Goal: Task Accomplishment & Management: Complete application form

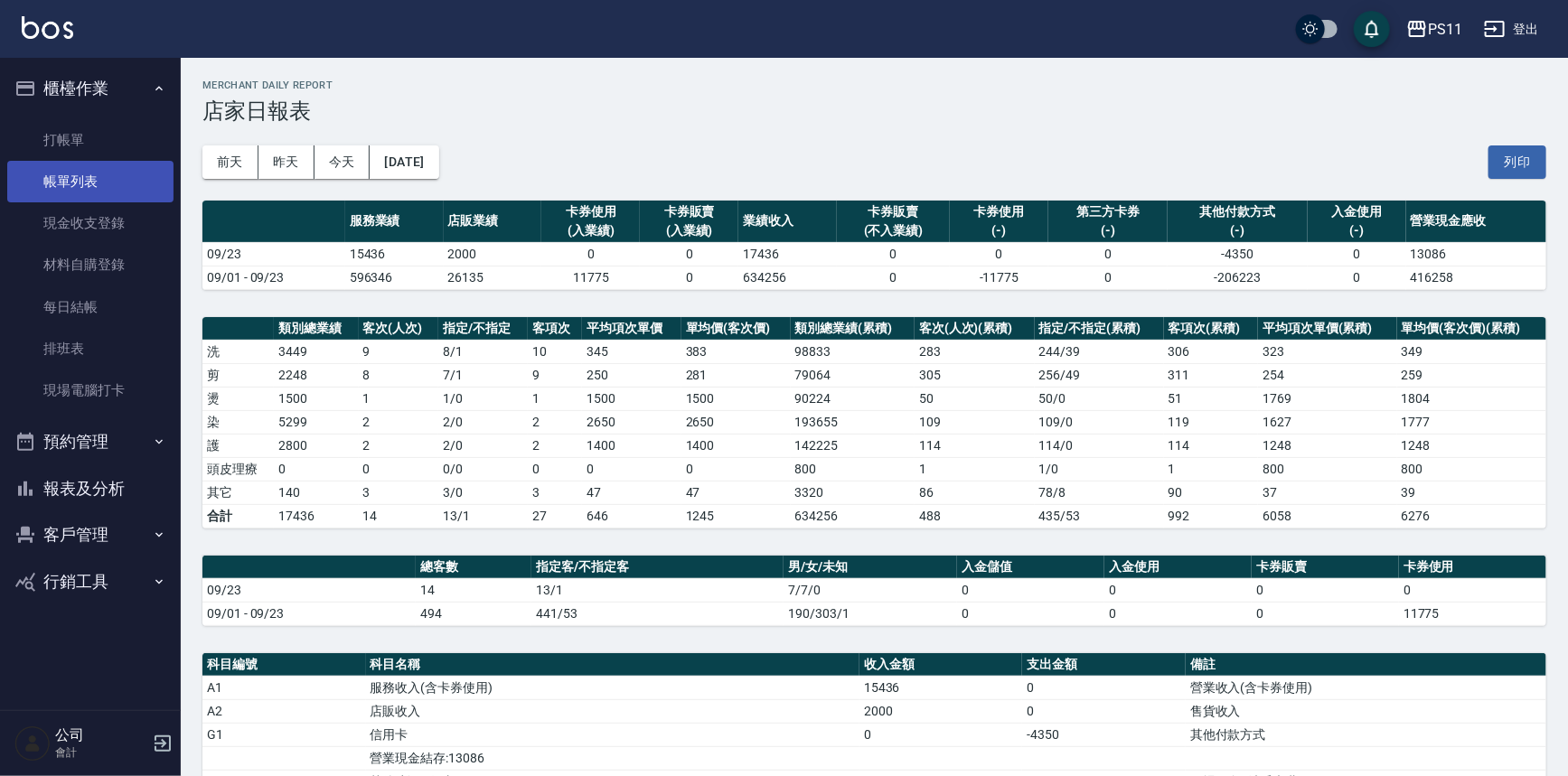
click at [86, 189] on link "帳單列表" at bounding box center [91, 181] width 166 height 42
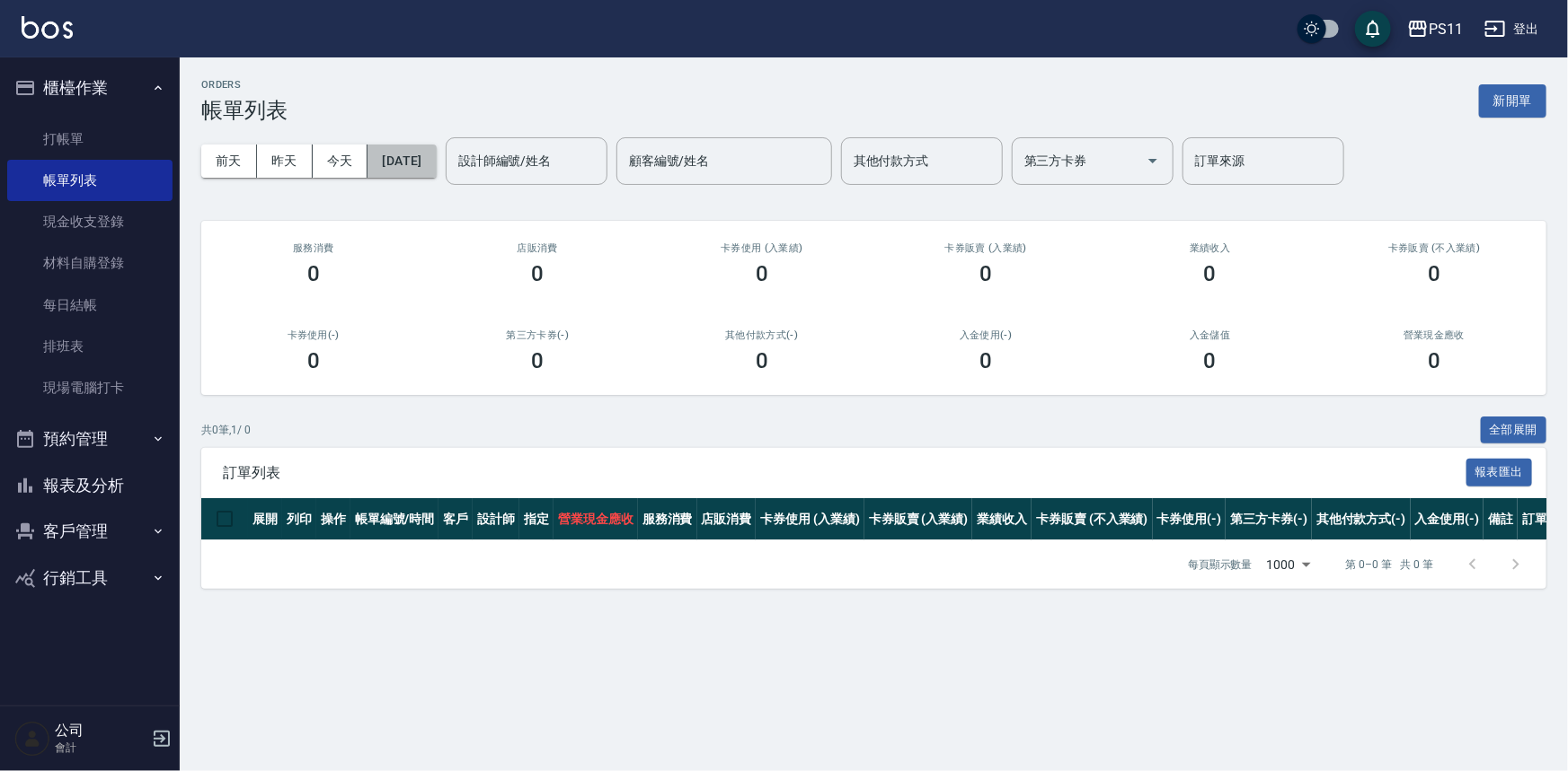
click at [431, 161] on button "[DATE]" at bounding box center [402, 161] width 69 height 33
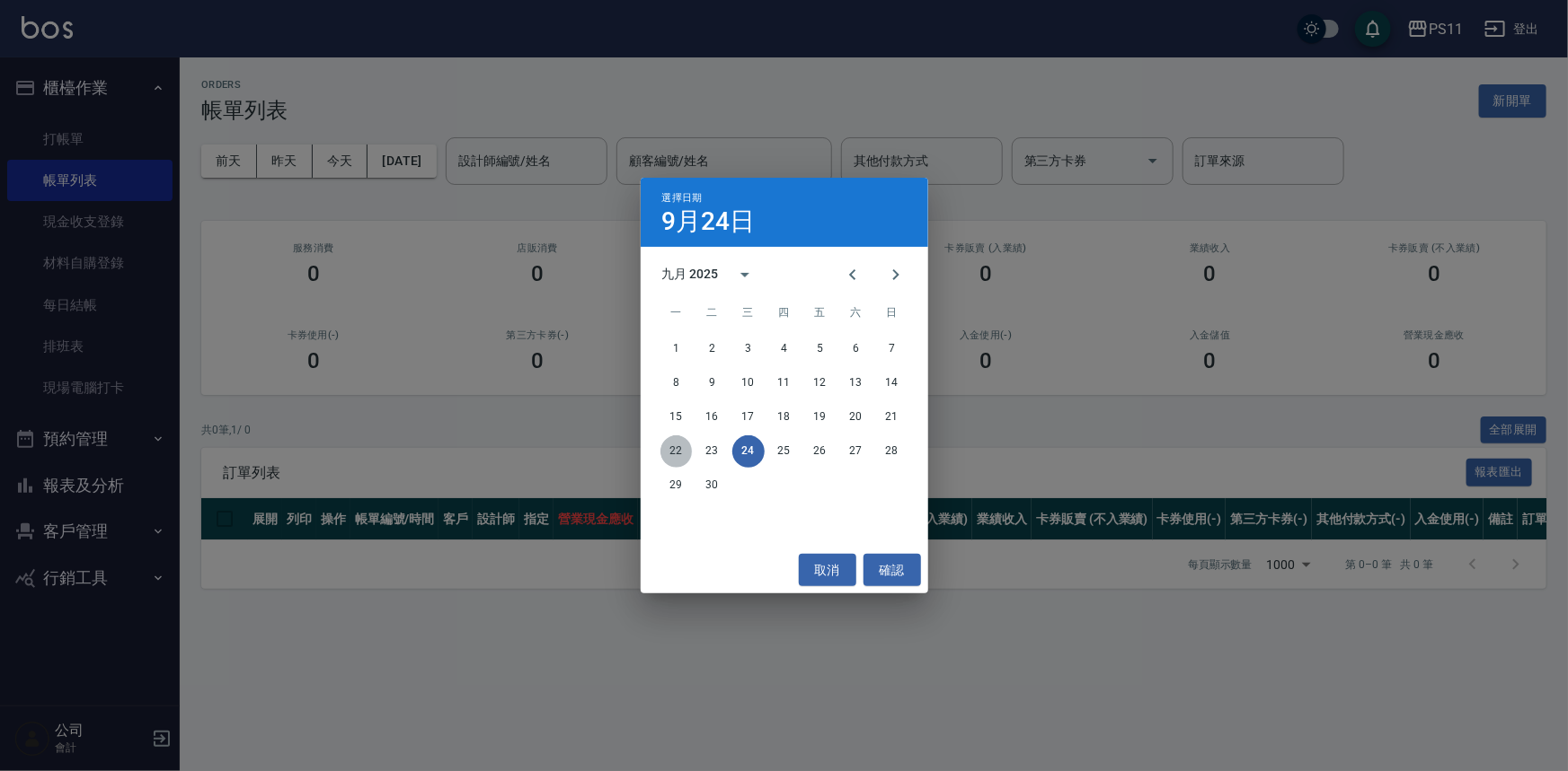
click at [668, 451] on button "22" at bounding box center [676, 451] width 32 height 32
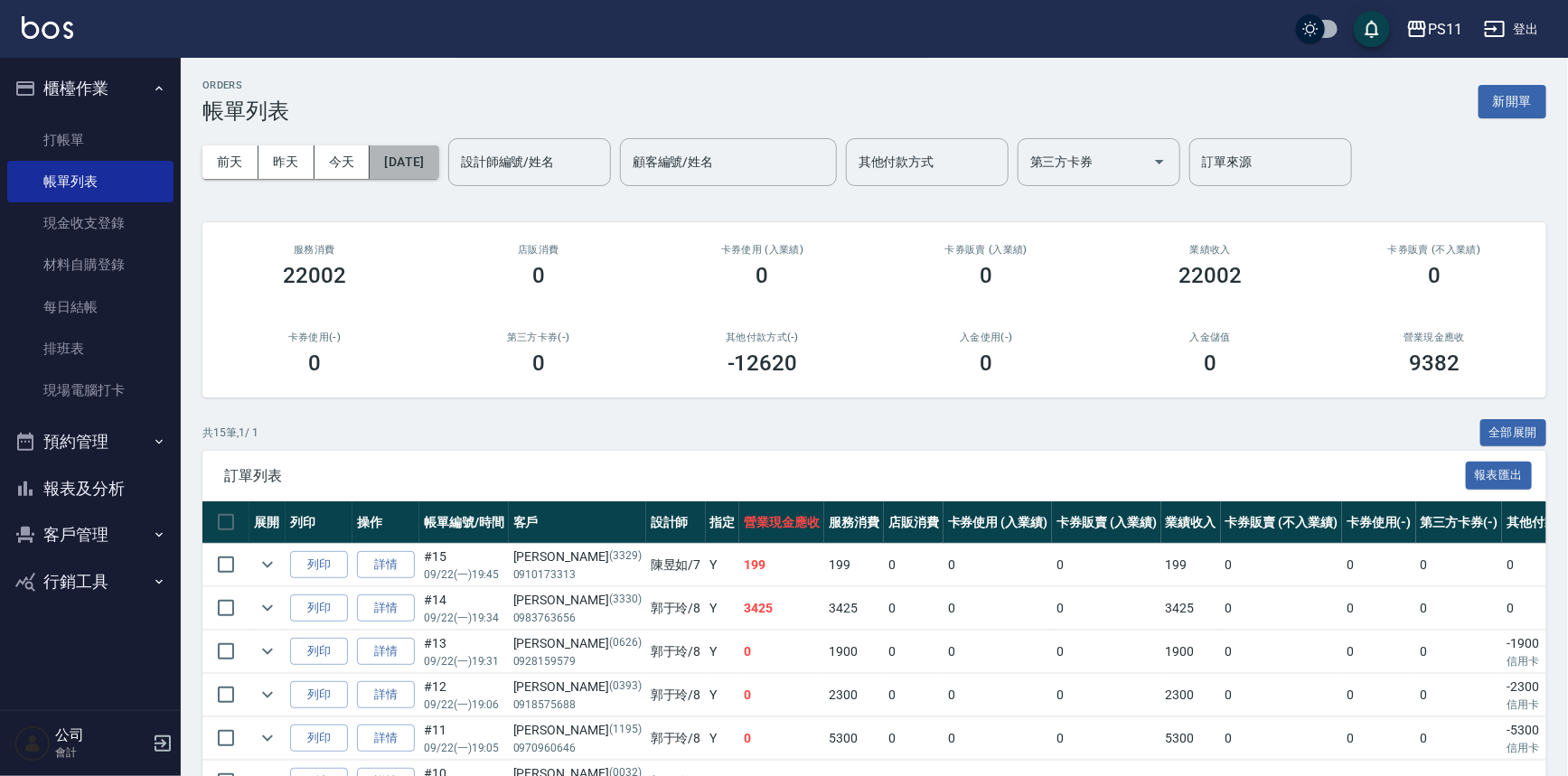
click at [438, 154] on button "[DATE]" at bounding box center [404, 162] width 69 height 34
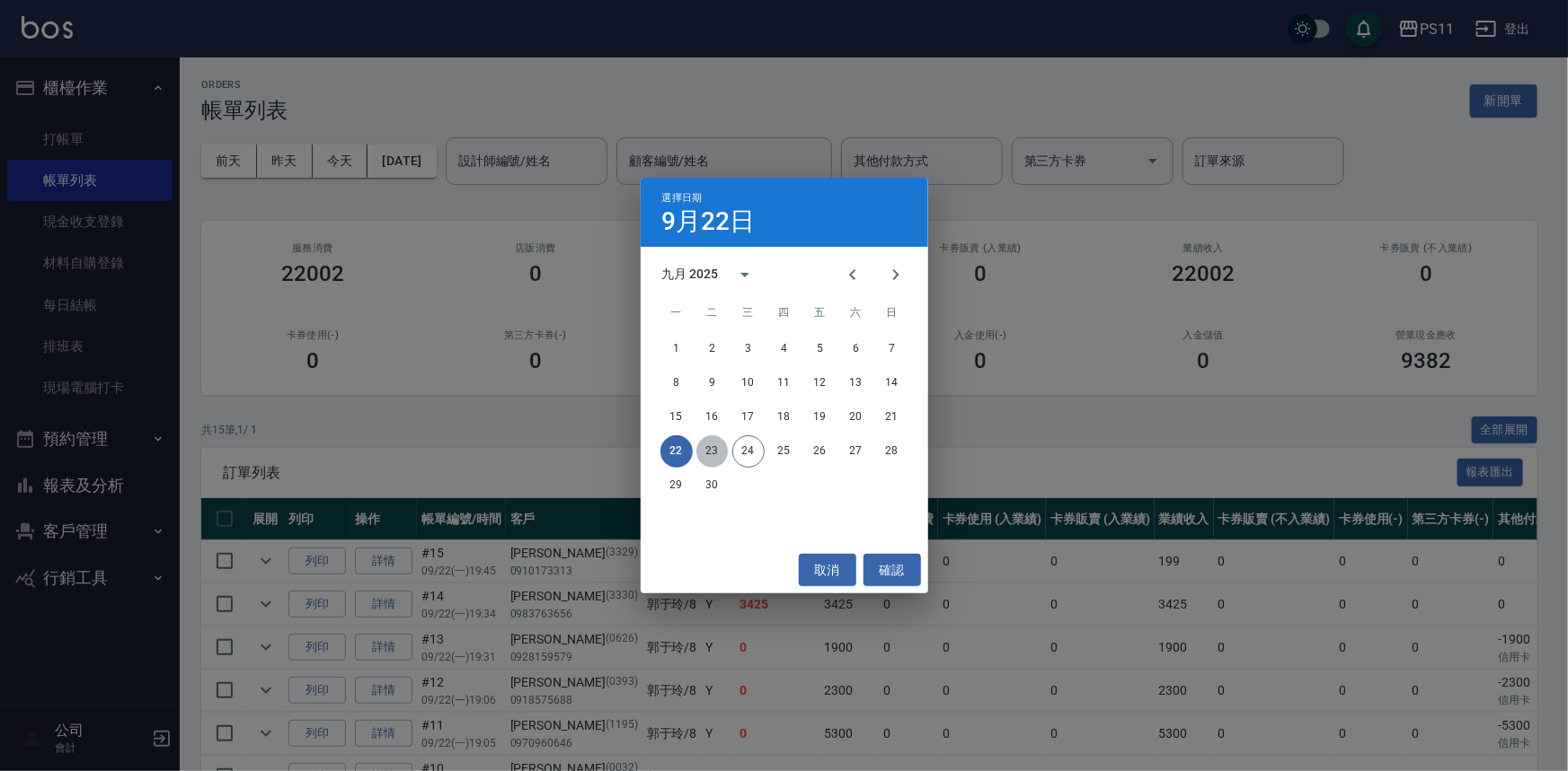
click at [714, 456] on button "23" at bounding box center [712, 451] width 32 height 32
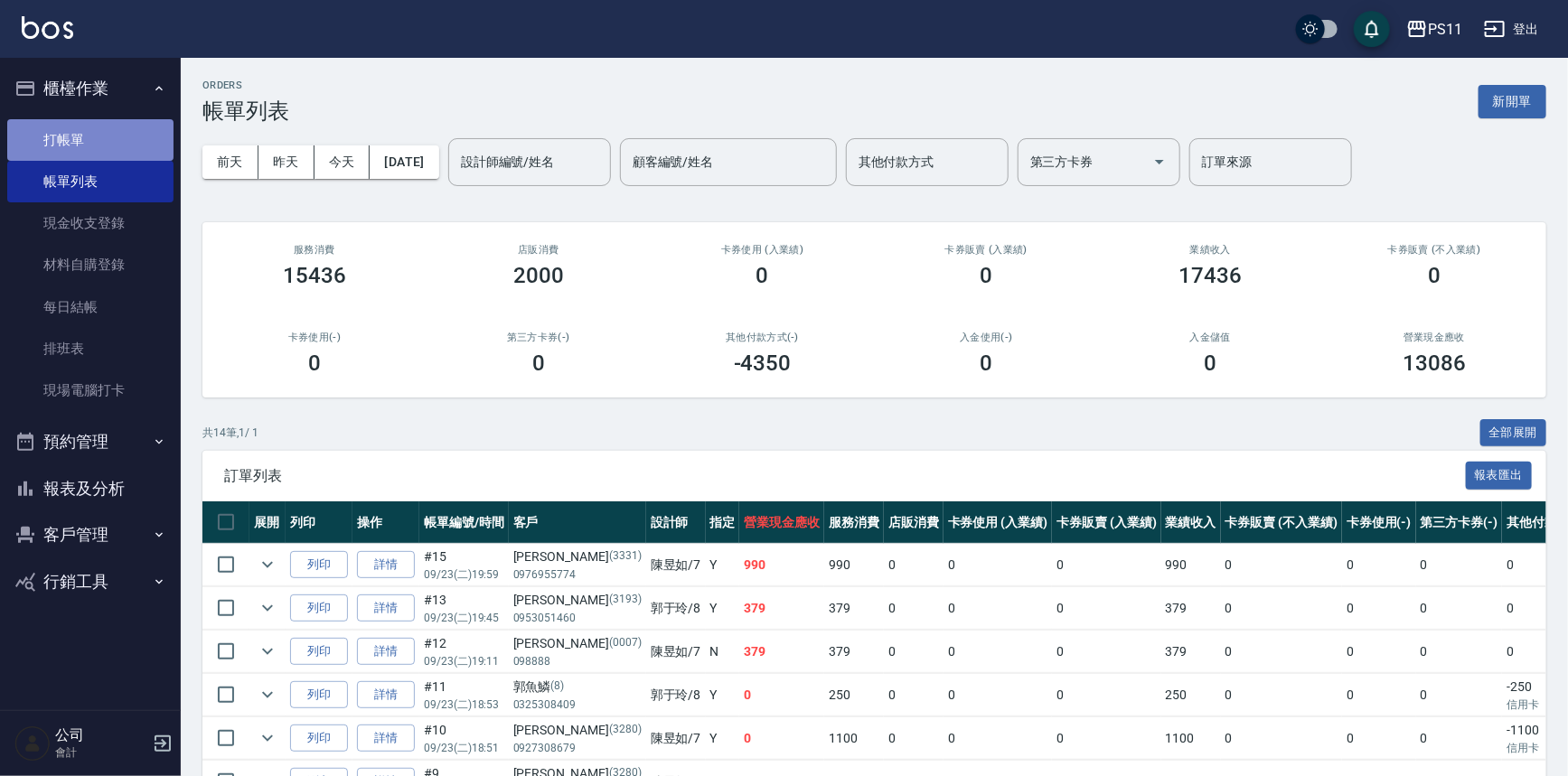
click at [120, 146] on link "打帳單" at bounding box center [91, 140] width 166 height 42
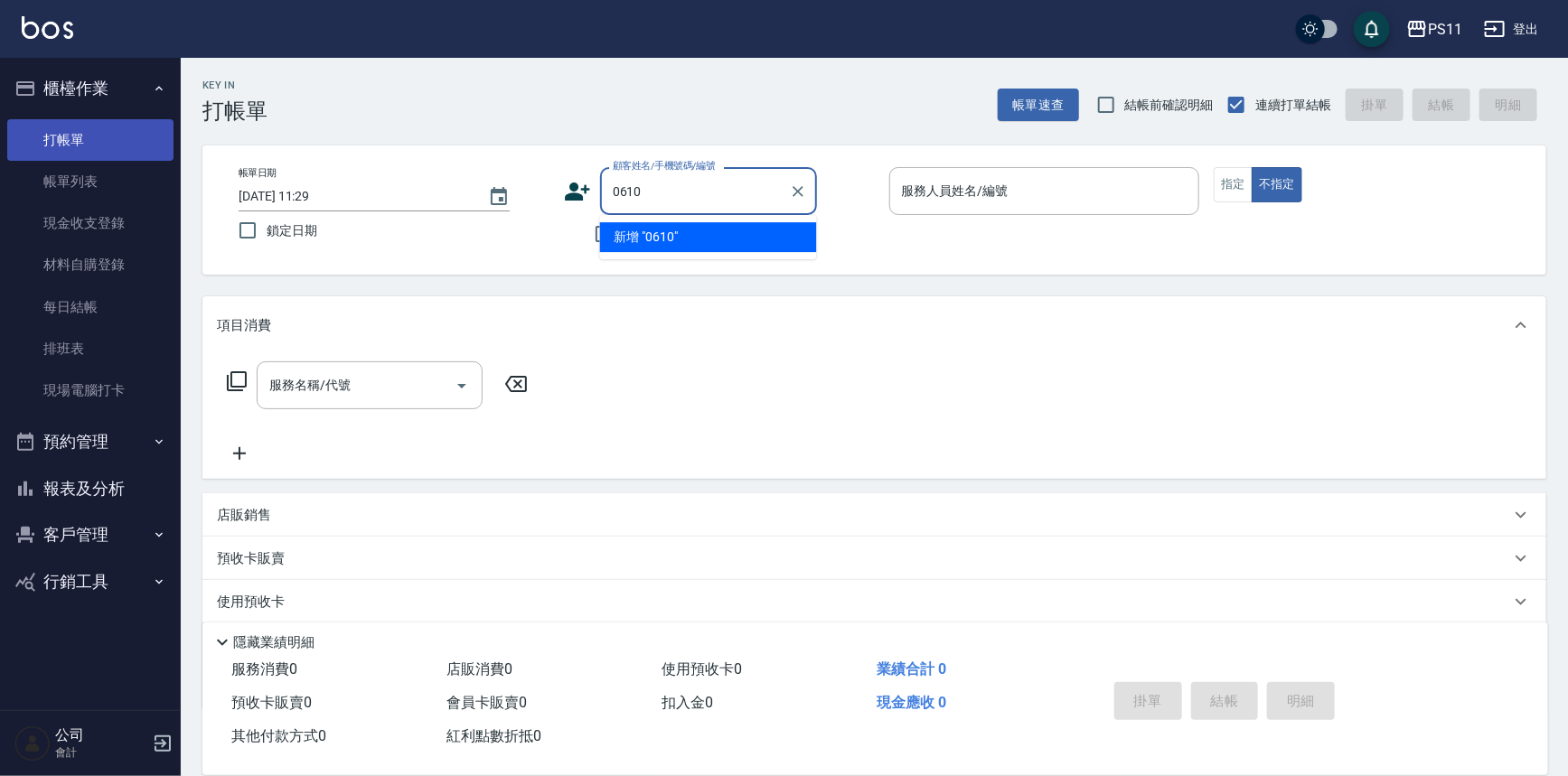
type input "0610"
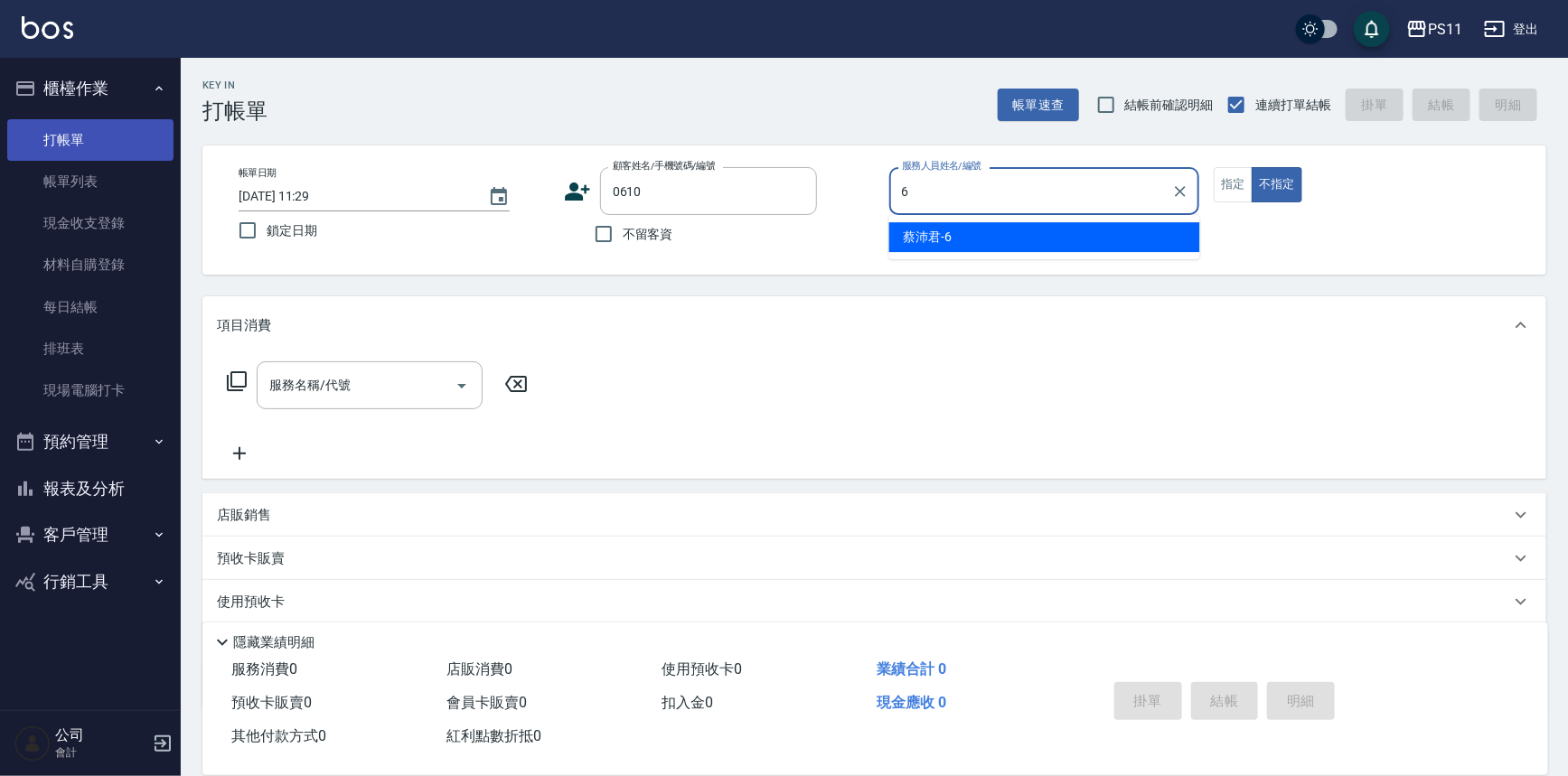
type input "[PERSON_NAME]6"
type button "false"
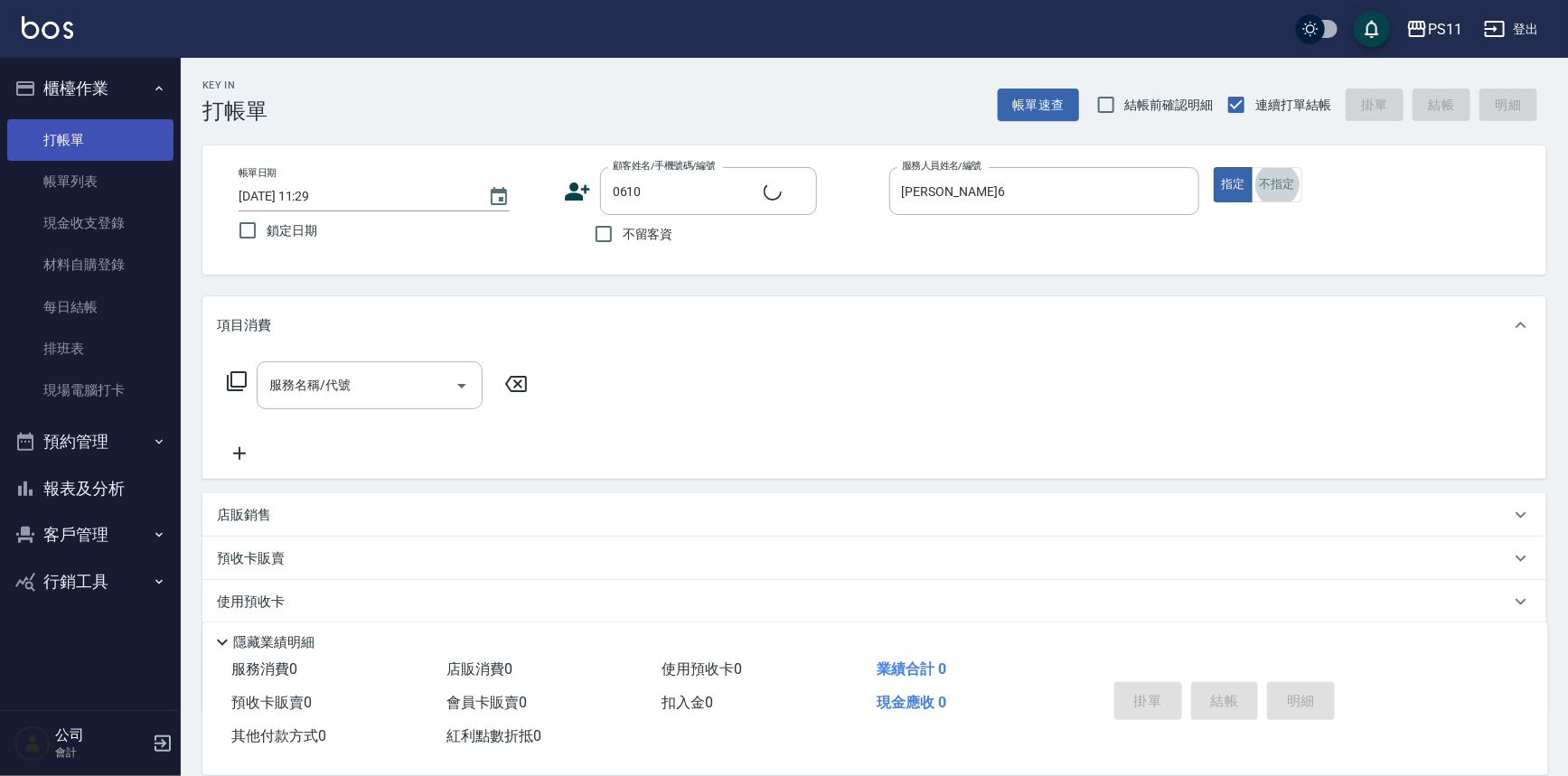
type input "[PERSON_NAME]/0928227845/0610"
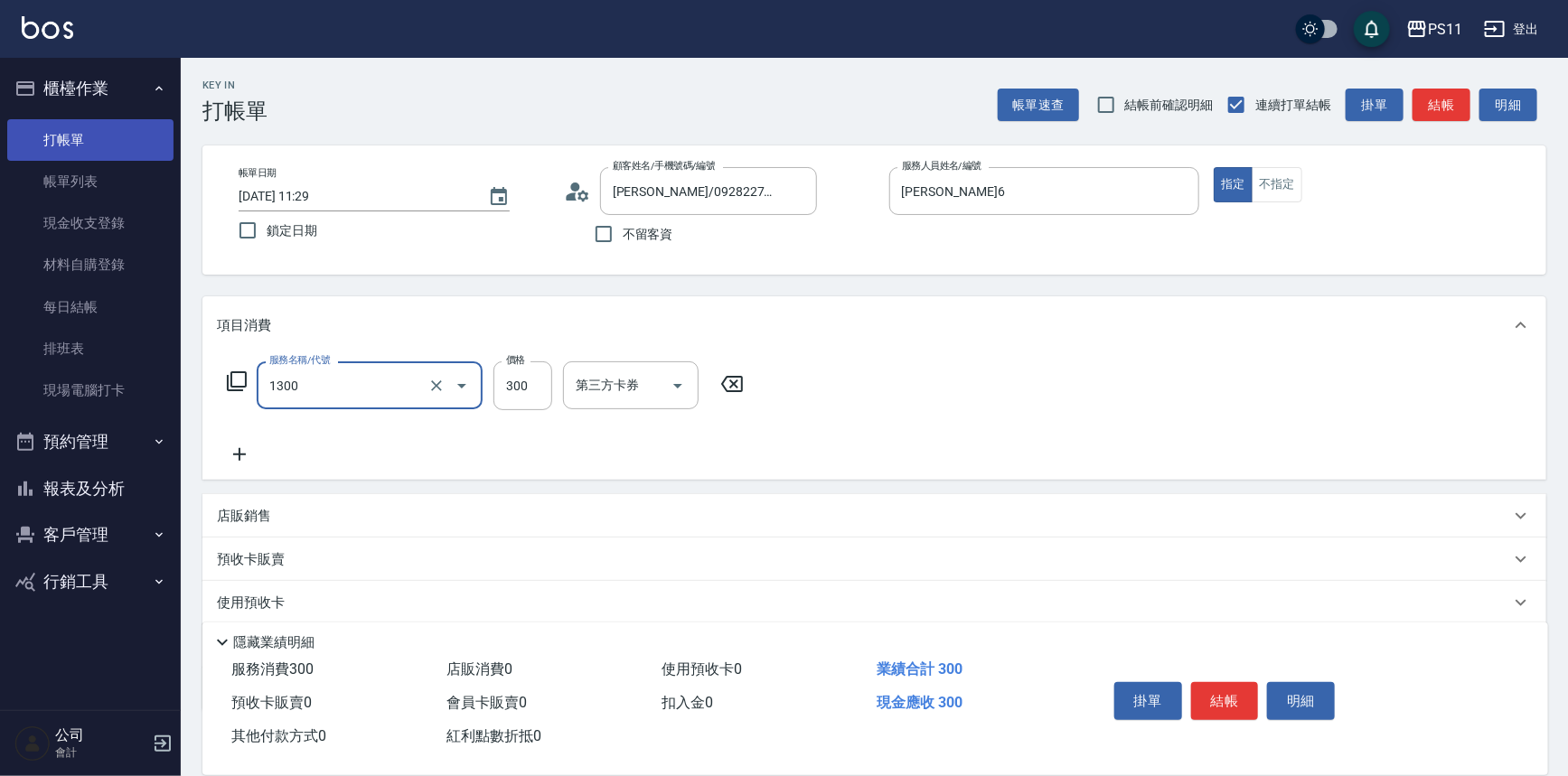
type input "洗髮300(1300)"
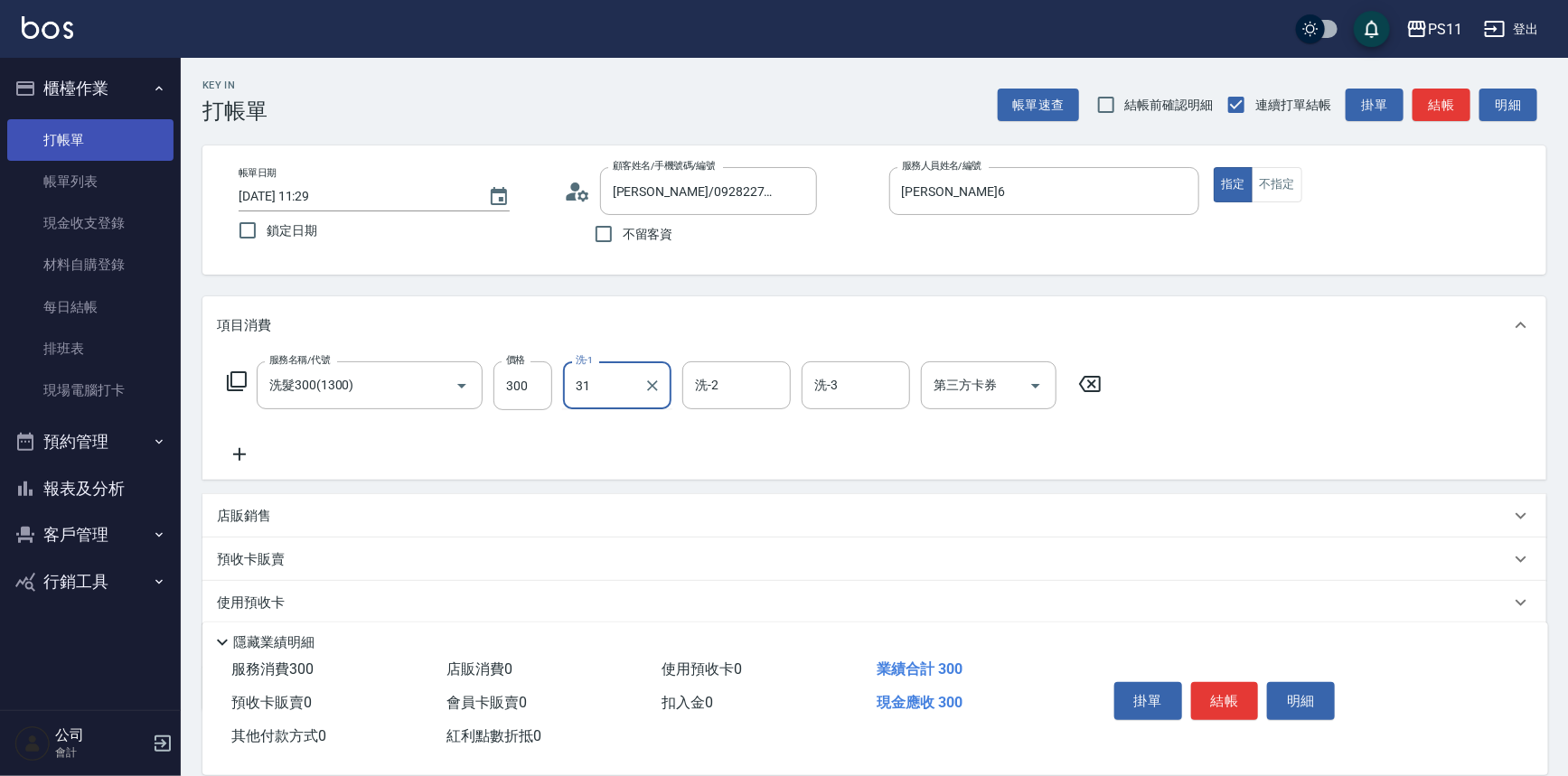
type input "[PERSON_NAME]-31"
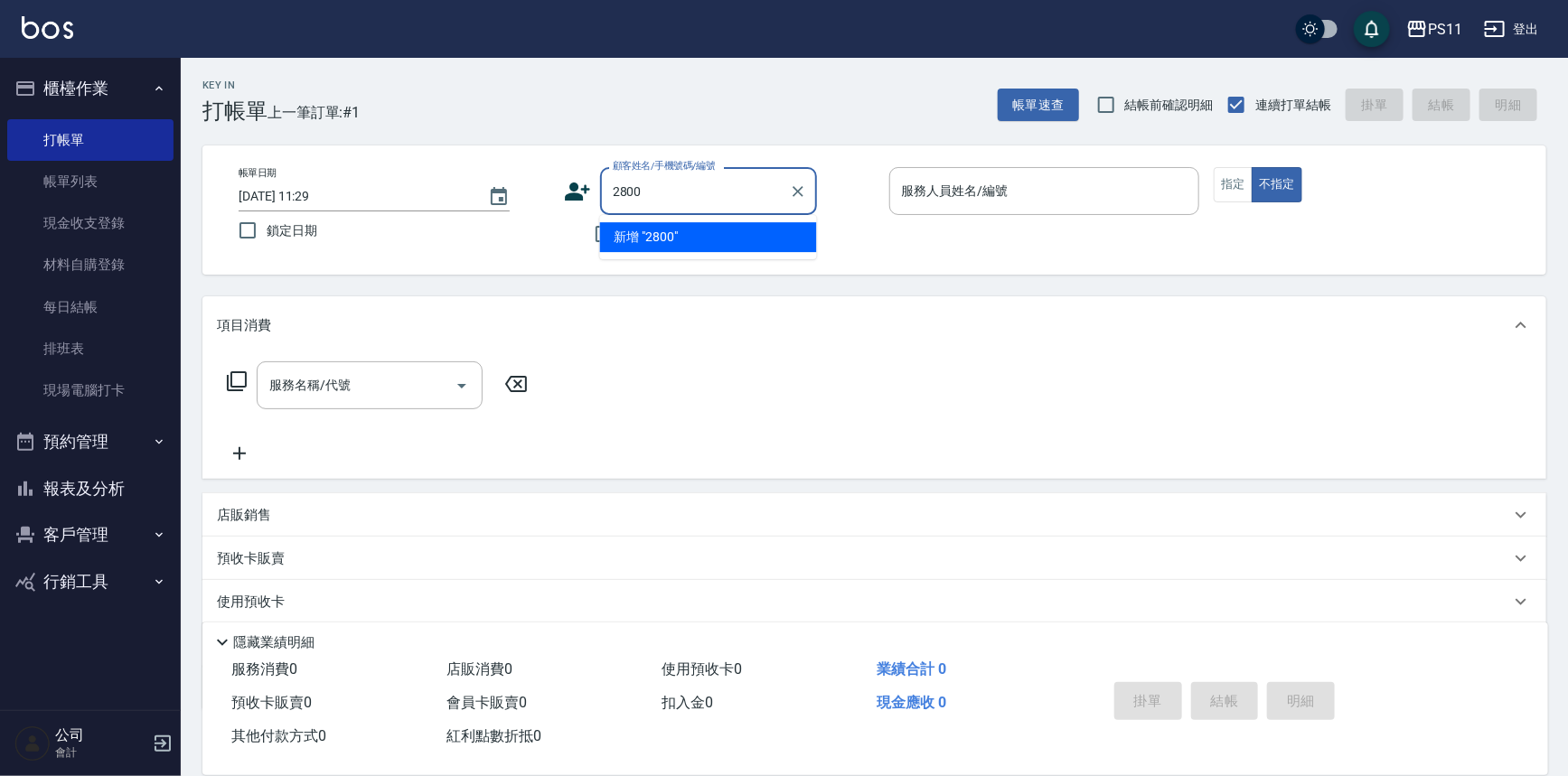
type input "2800"
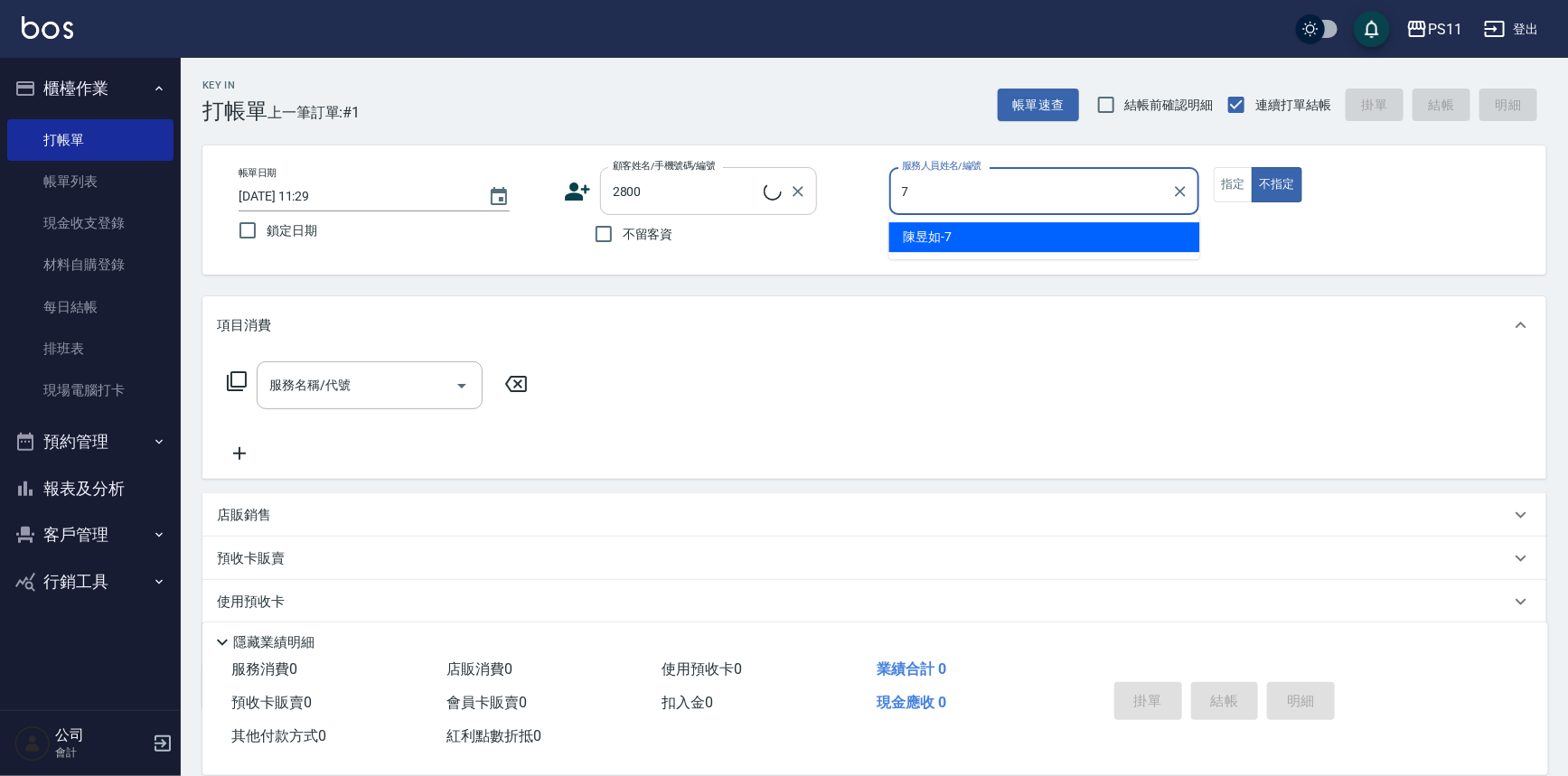
type input "陳昱如-7"
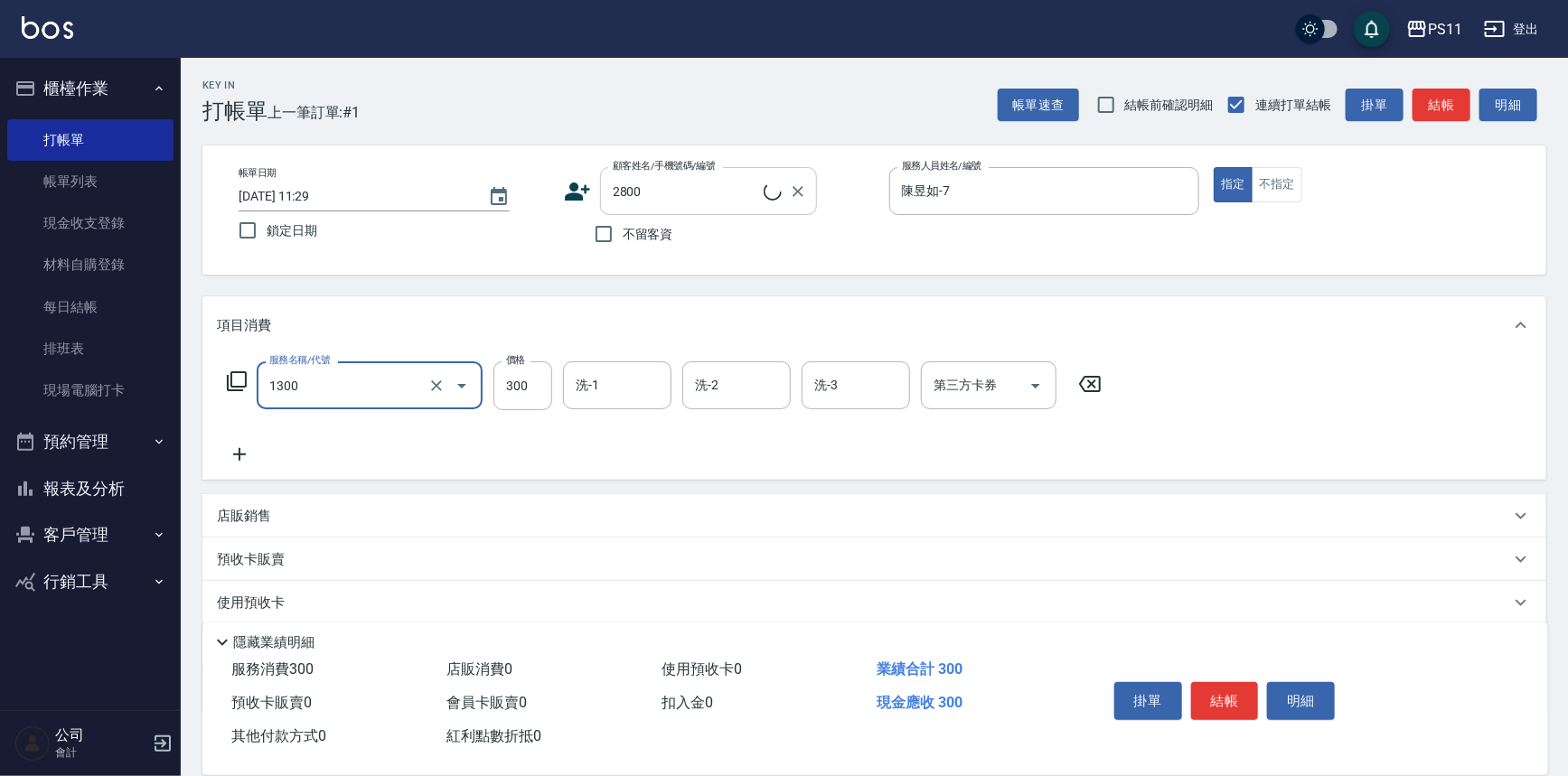
type input "洗髮300(1300)"
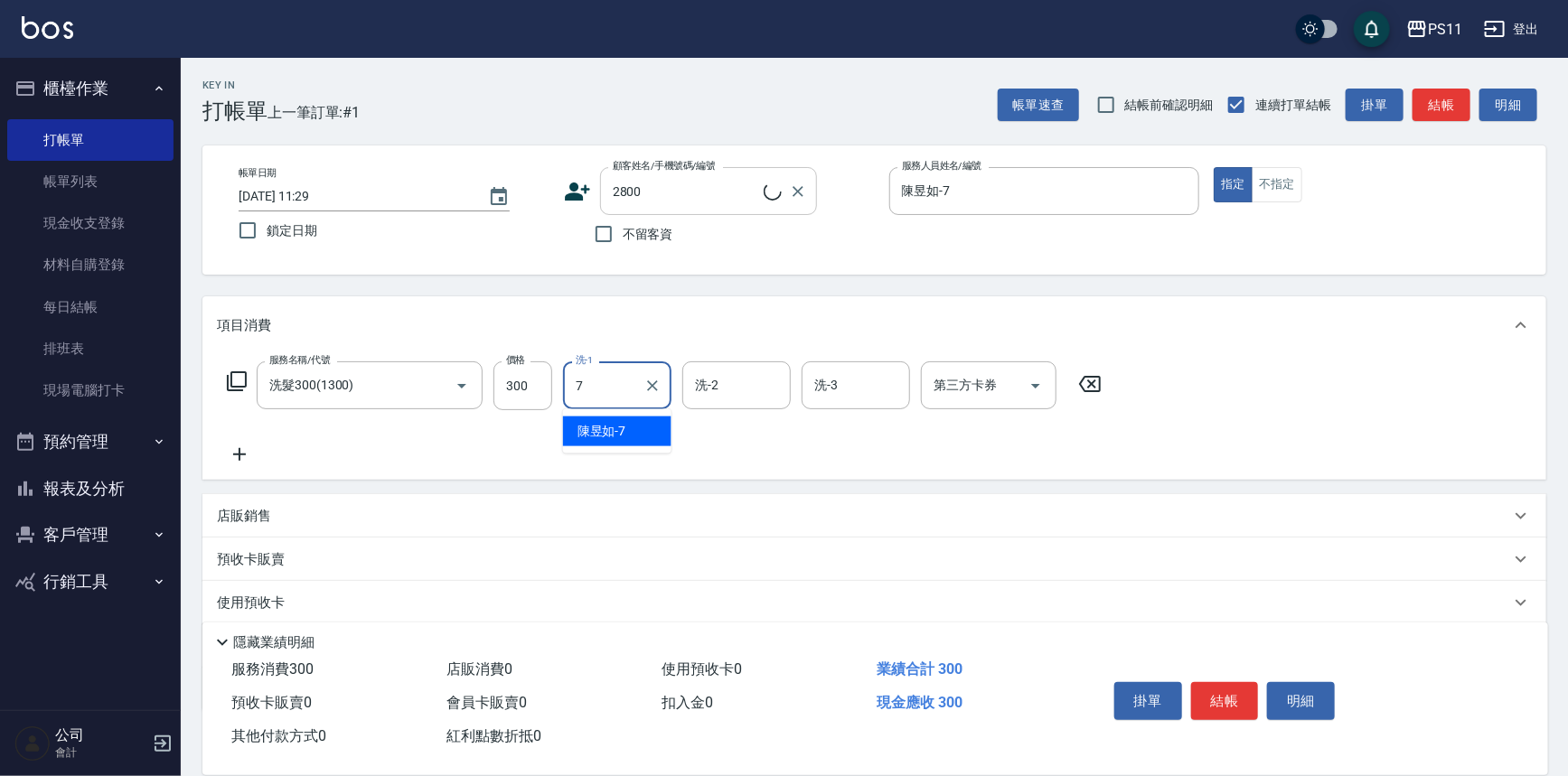
type input "陳昱如-7"
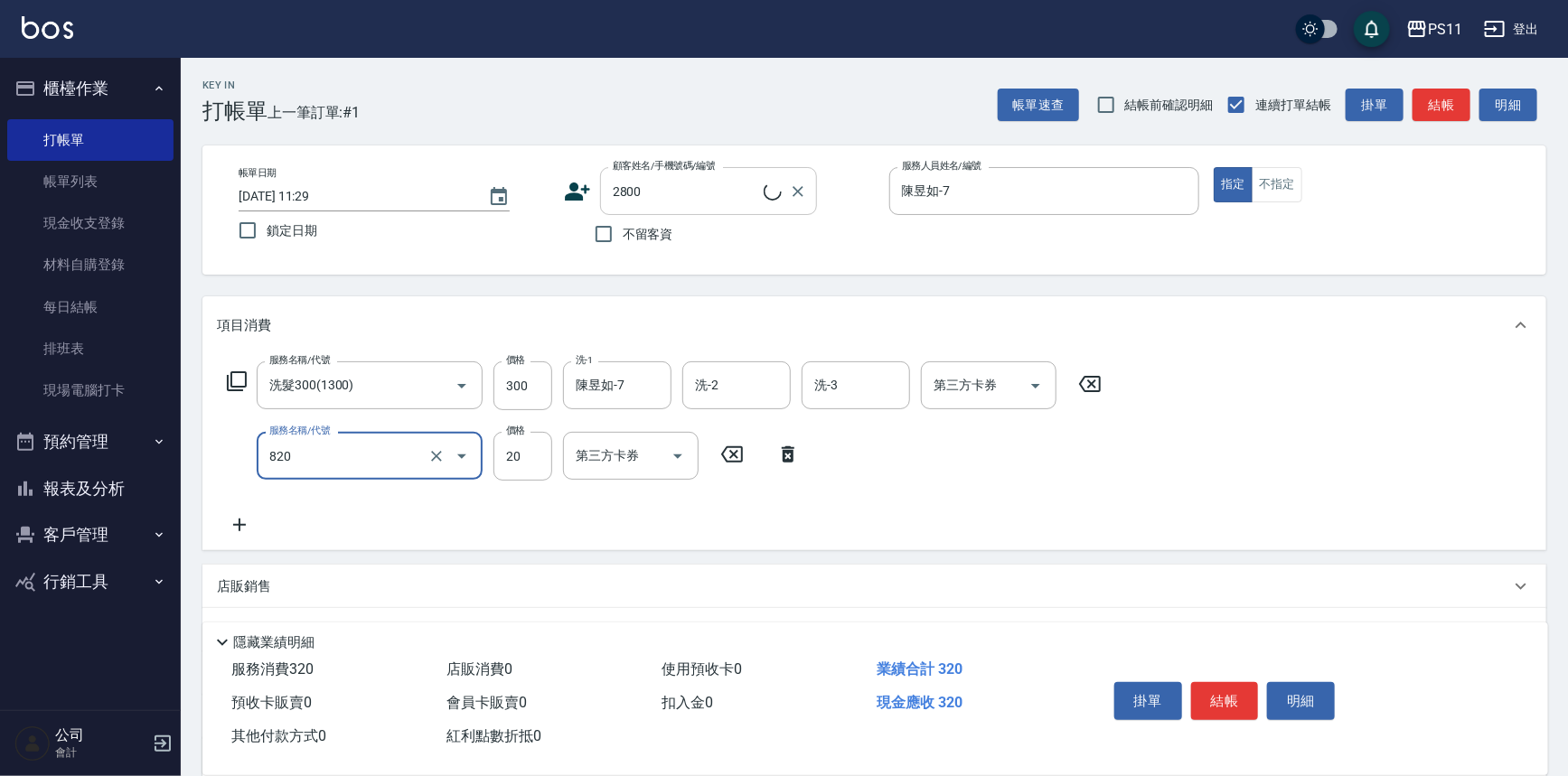
type input "潤絲(820)"
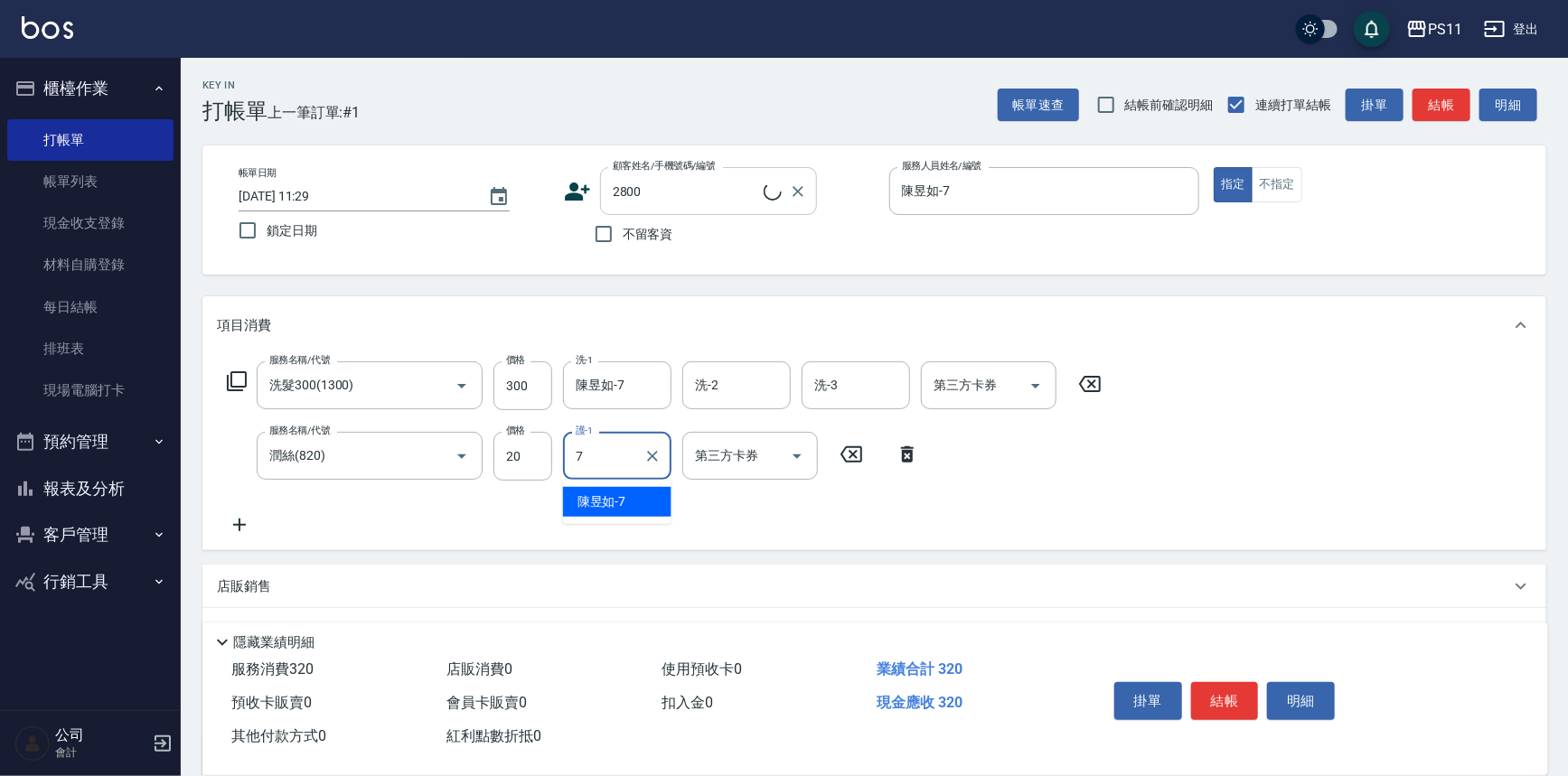
type input "陳昱如-7"
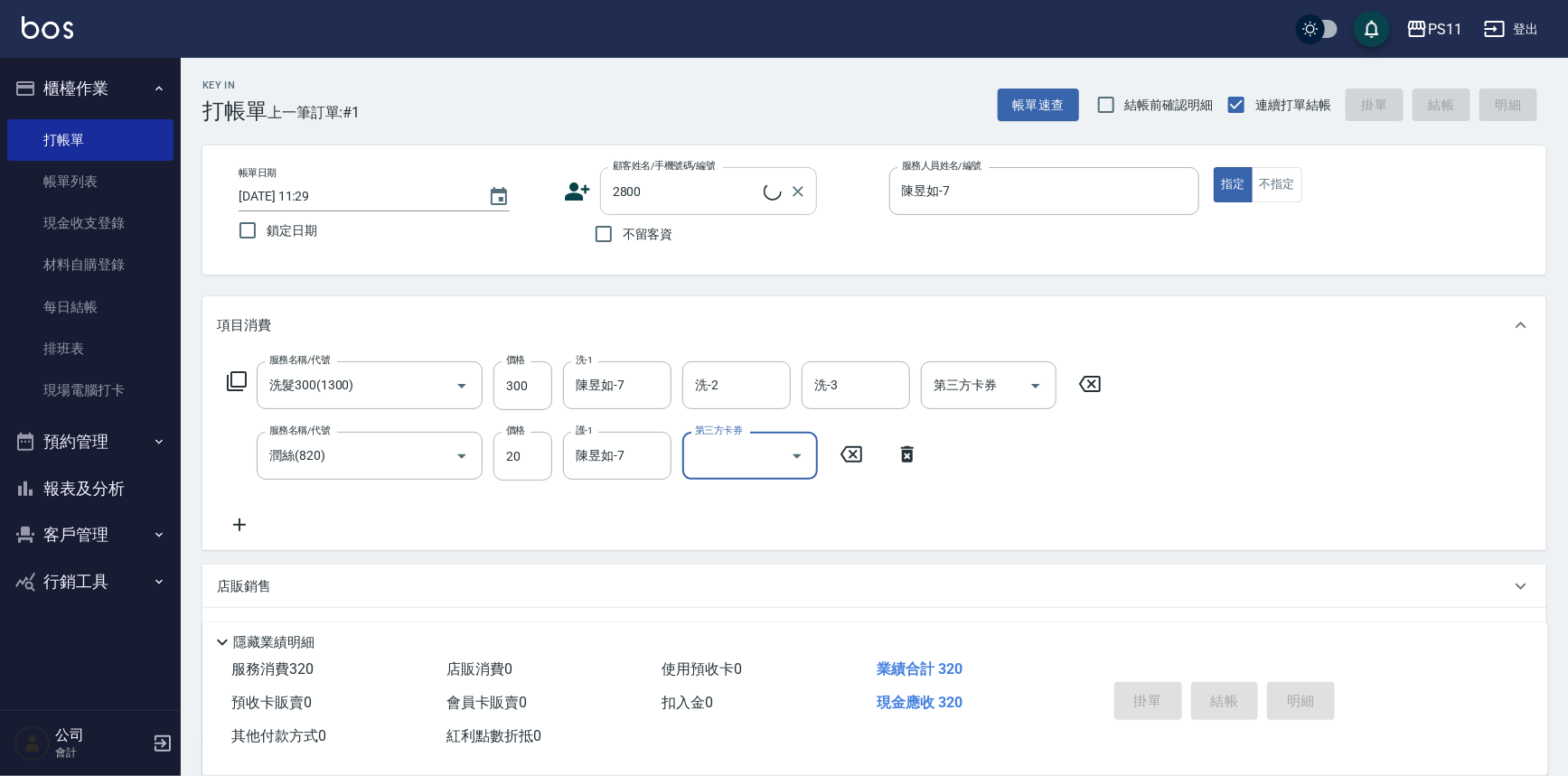
click at [719, 195] on input "2800" at bounding box center [685, 191] width 155 height 32
click at [719, 193] on input "2800" at bounding box center [685, 191] width 155 height 32
type input "施文雅/0910356847/2800"
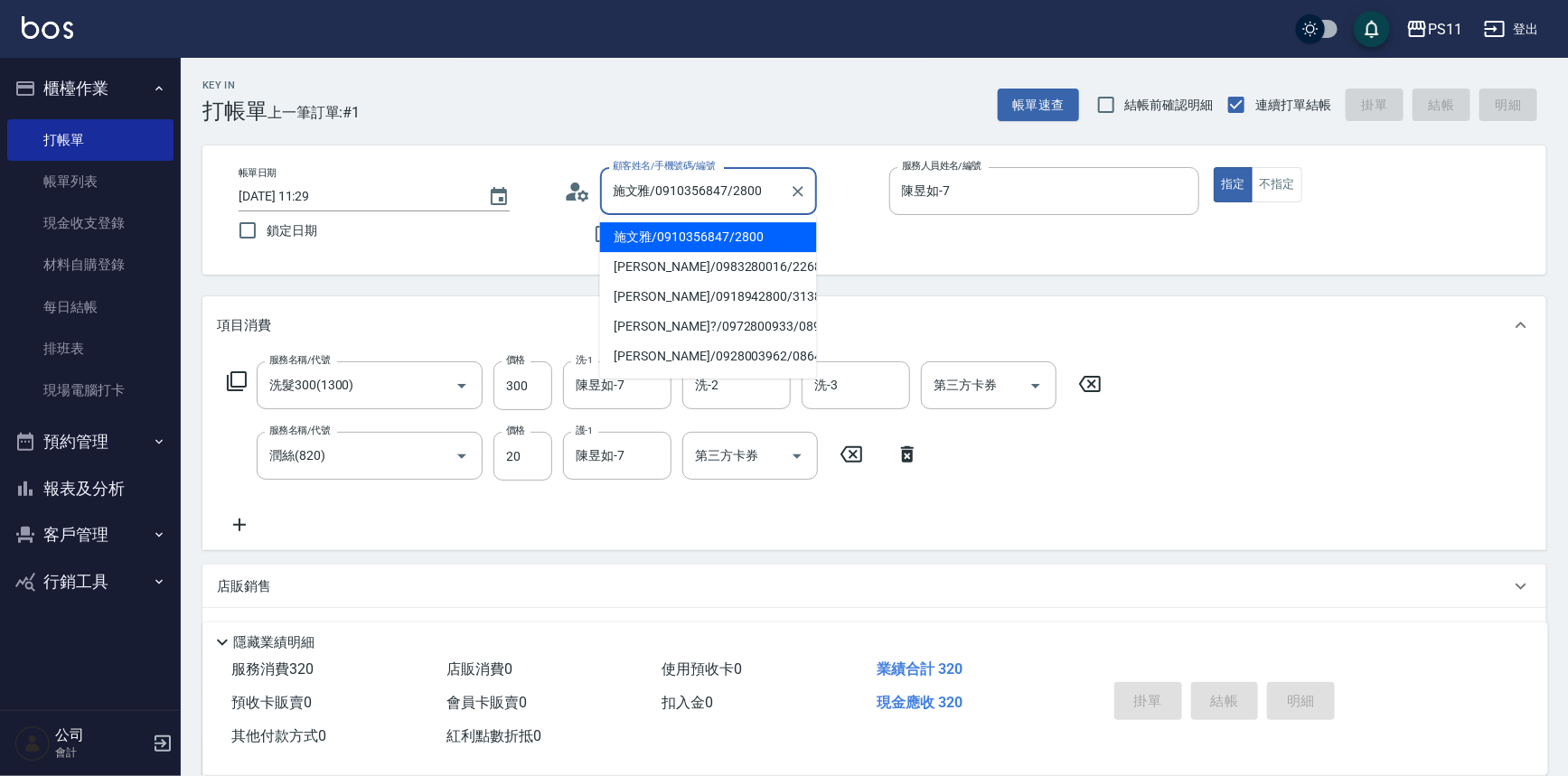
type input "[DATE] 12:07"
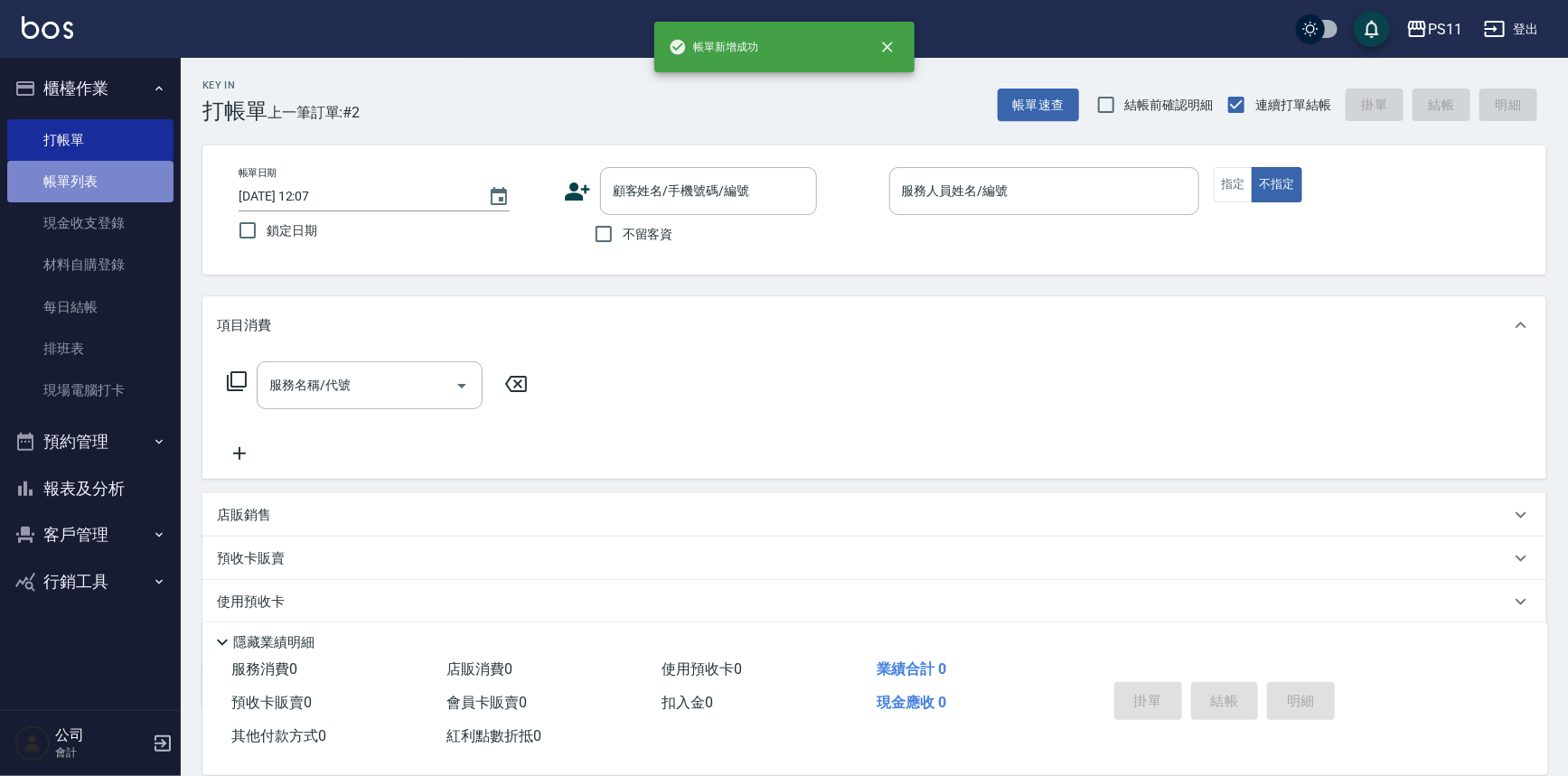
click at [92, 195] on link "帳單列表" at bounding box center [91, 181] width 166 height 42
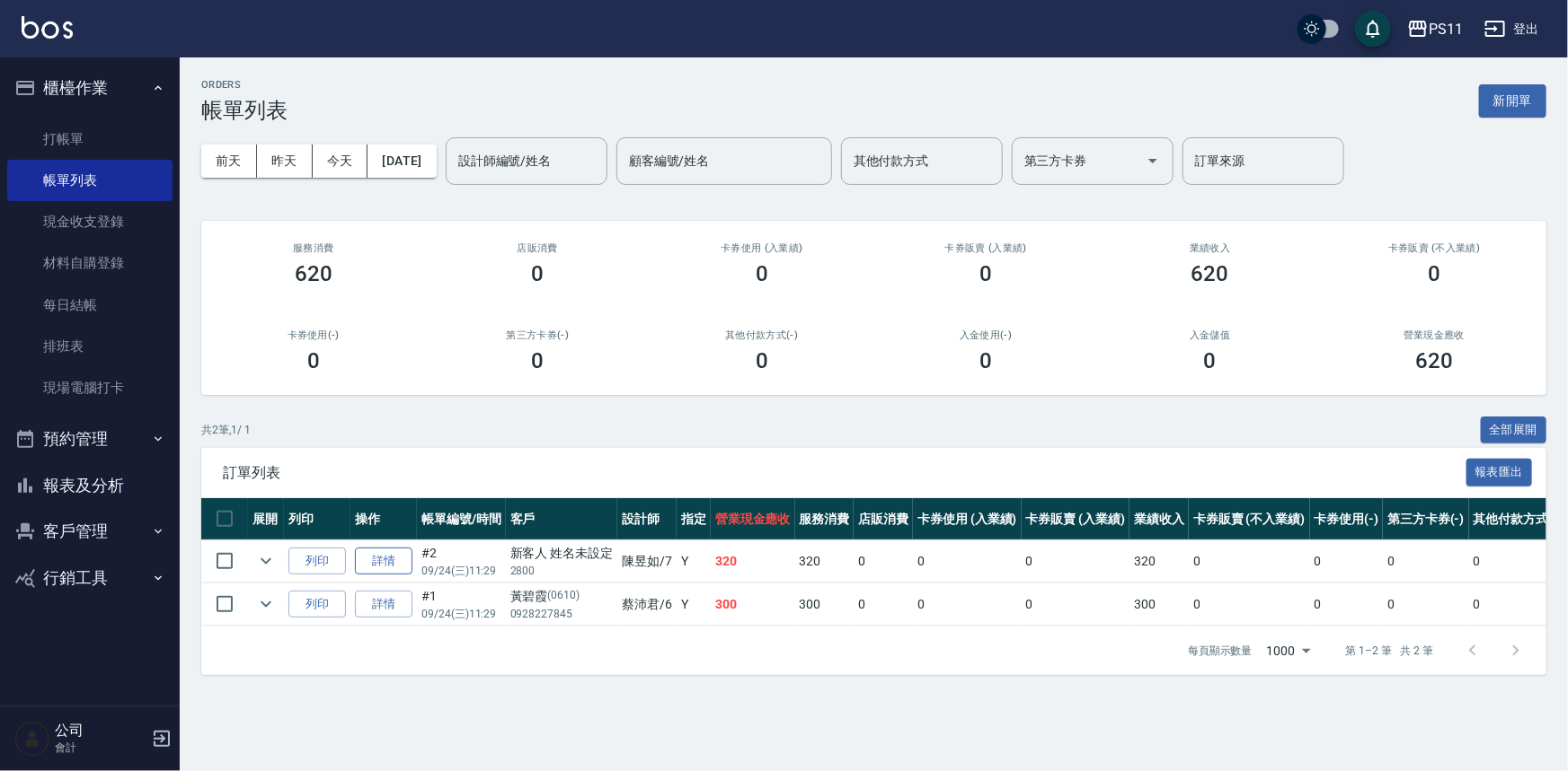
click at [373, 565] on link "詳情" at bounding box center [383, 561] width 58 height 28
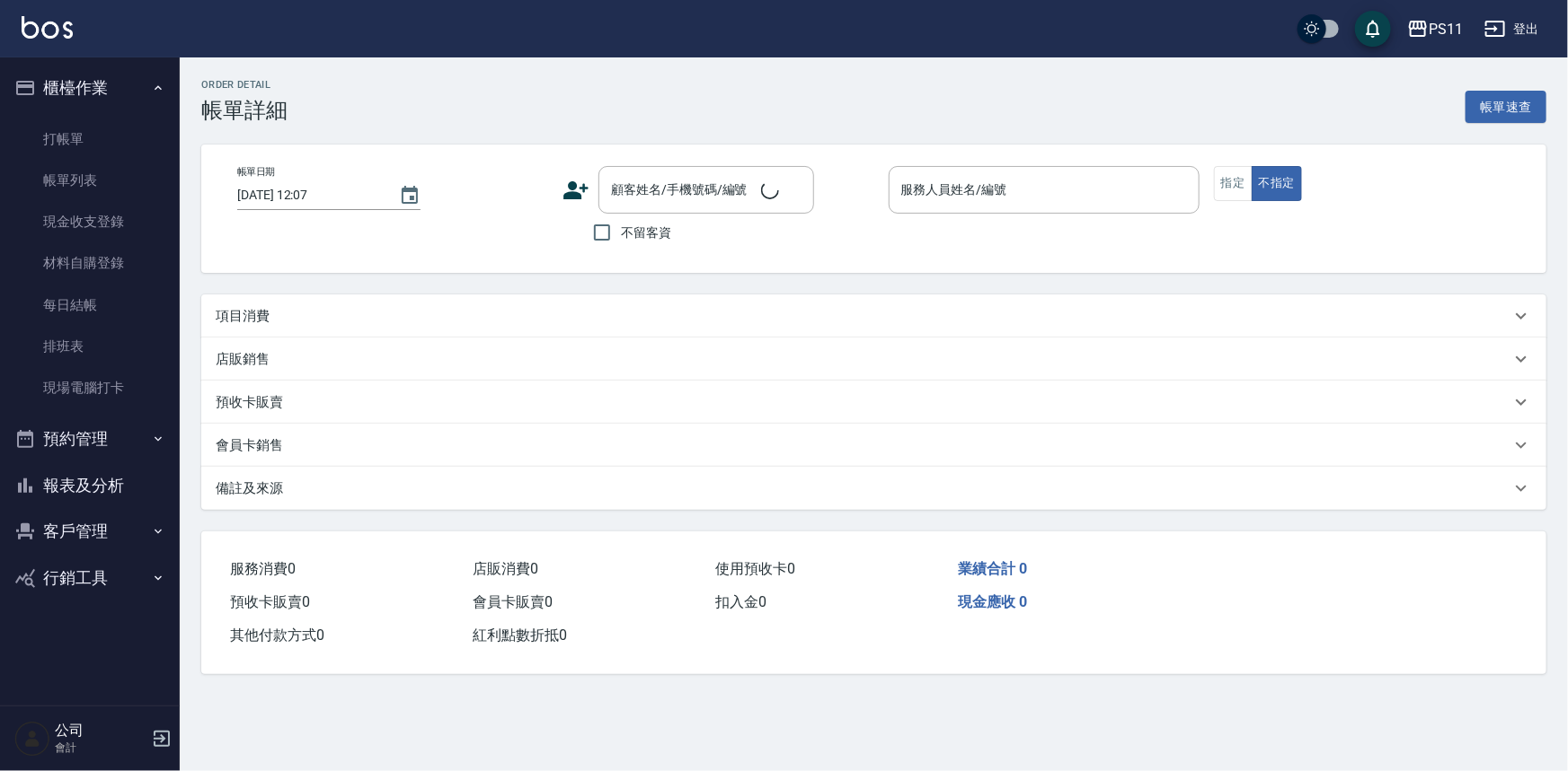
type input "[DATE] 11:29"
type input "陳昱如-7"
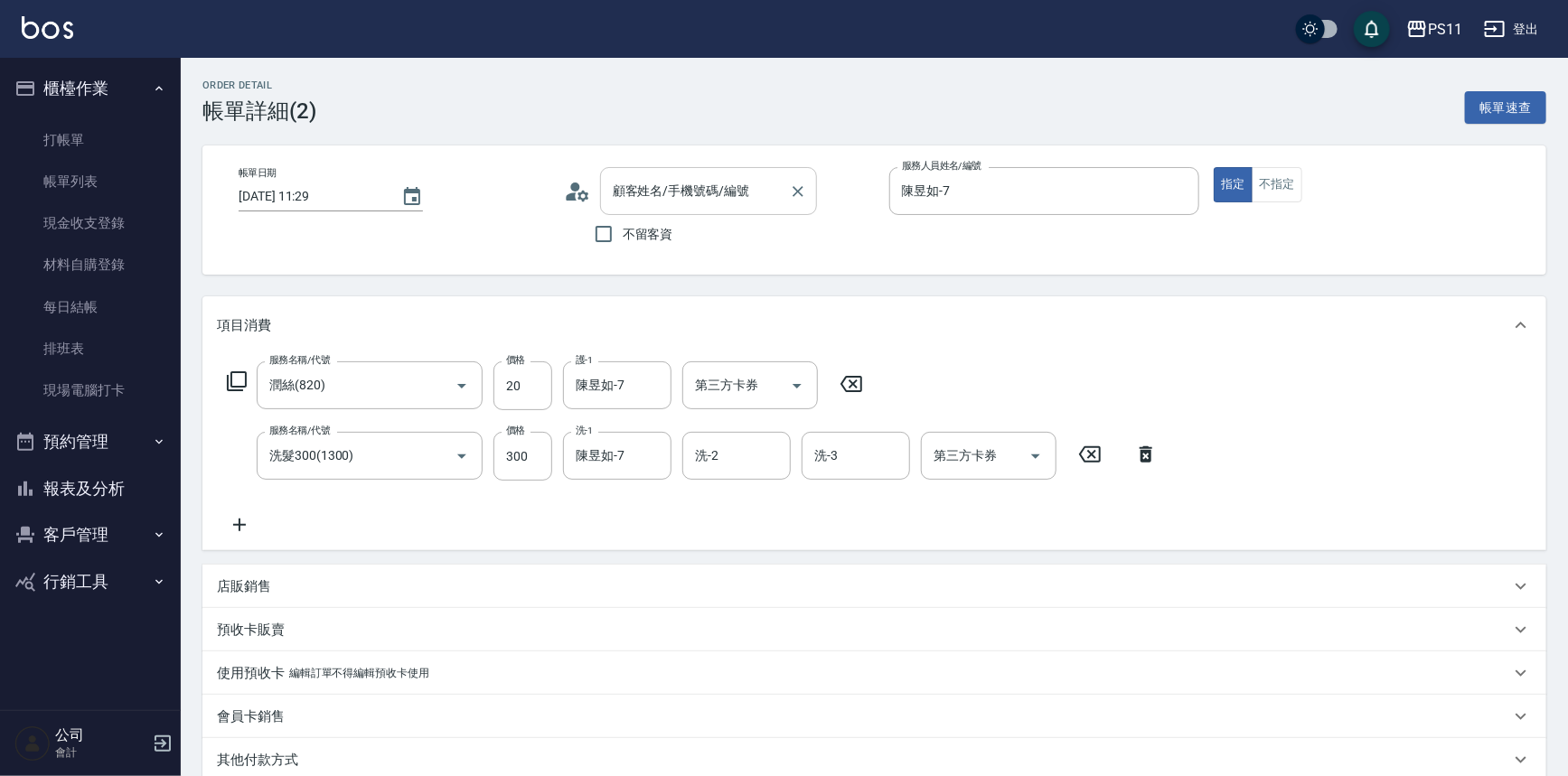
type input "潤絲(820)"
type input "洗髮300(1300)"
type input "新客人 姓名未設定/2800/null"
click at [794, 202] on button "Clear" at bounding box center [798, 191] width 25 height 25
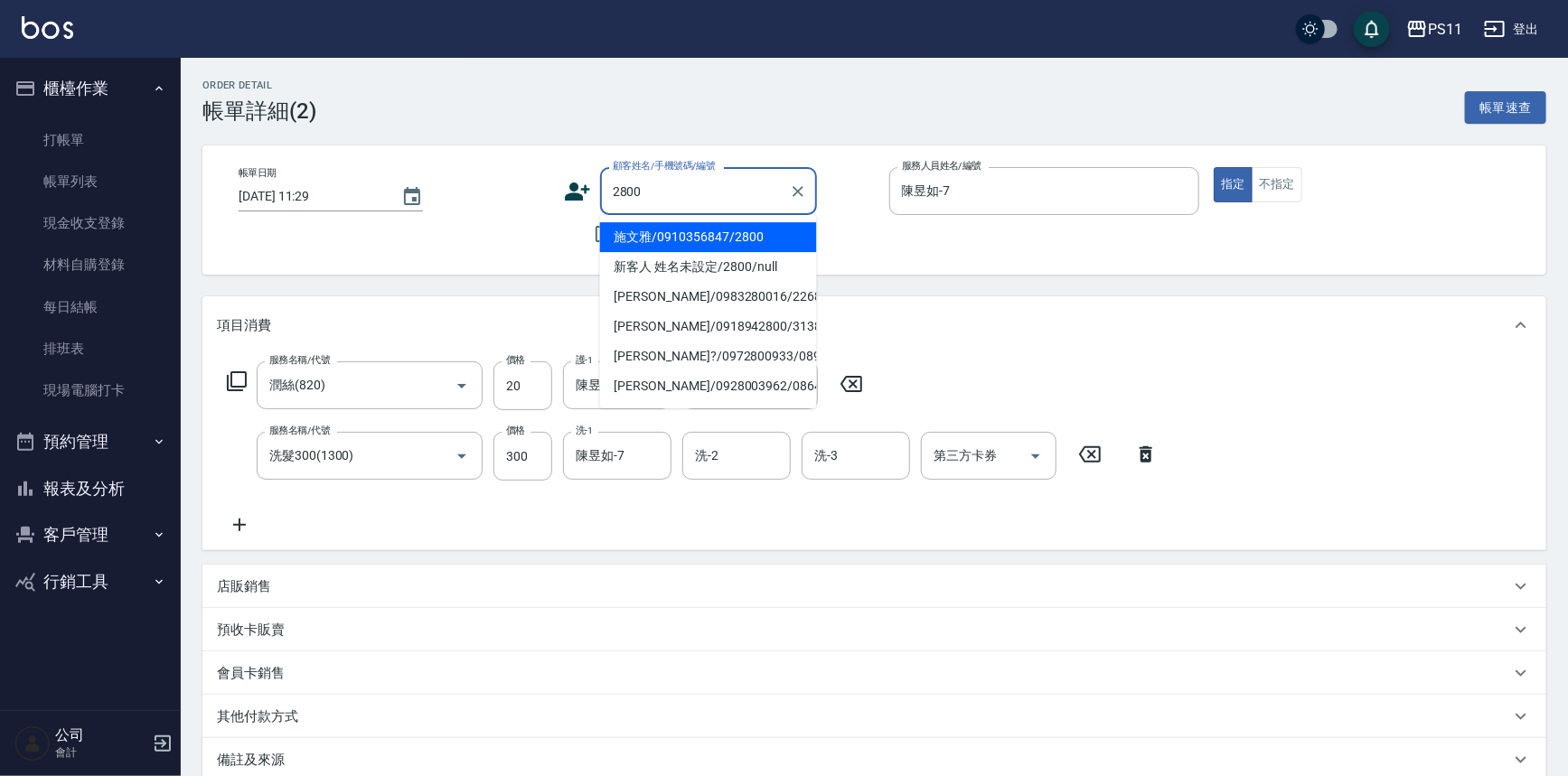
click at [762, 231] on li "施文雅/0910356847/2800" at bounding box center [709, 237] width 217 height 30
type input "施文雅/0910356847/2800"
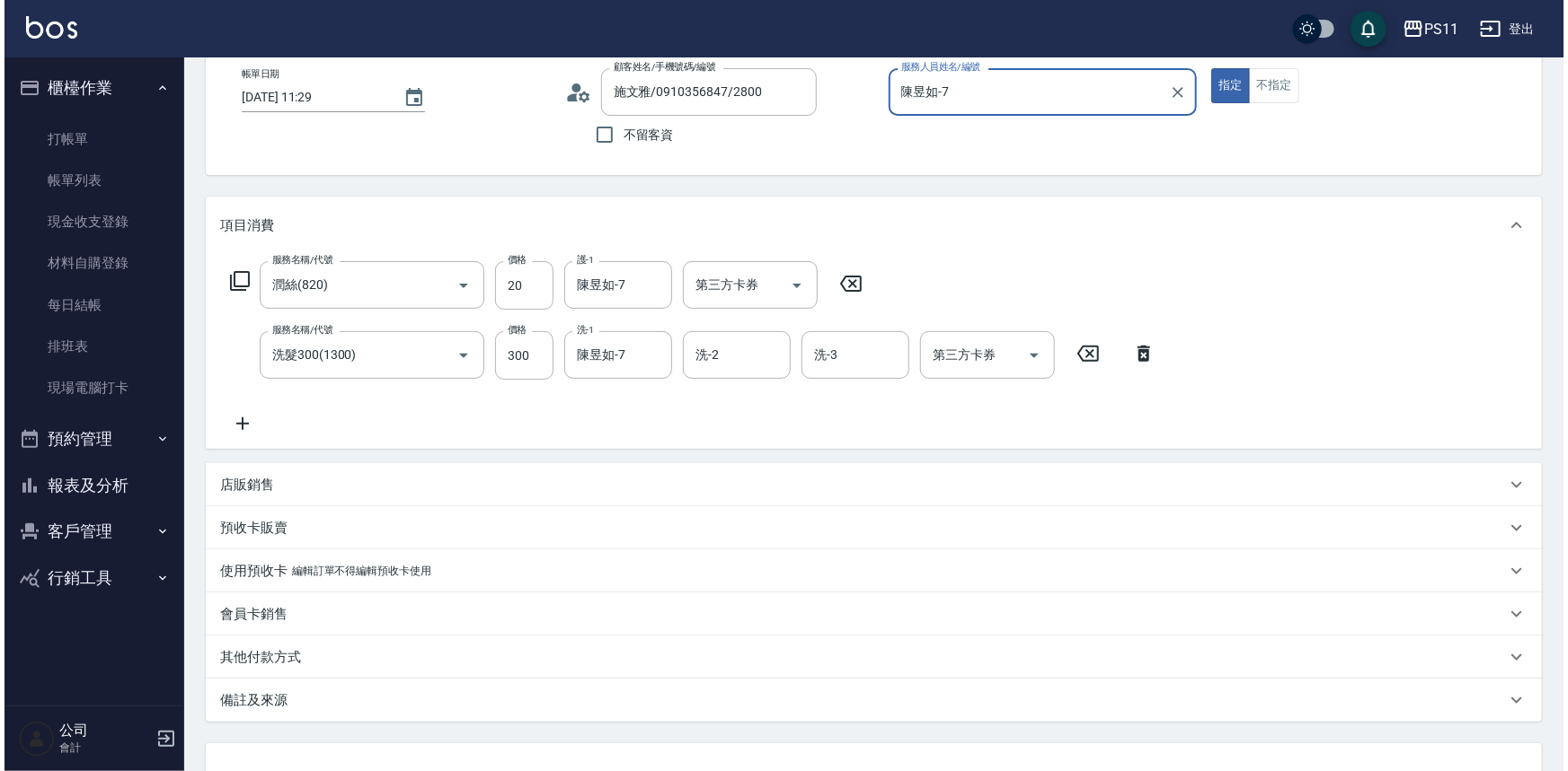
scroll to position [238, 0]
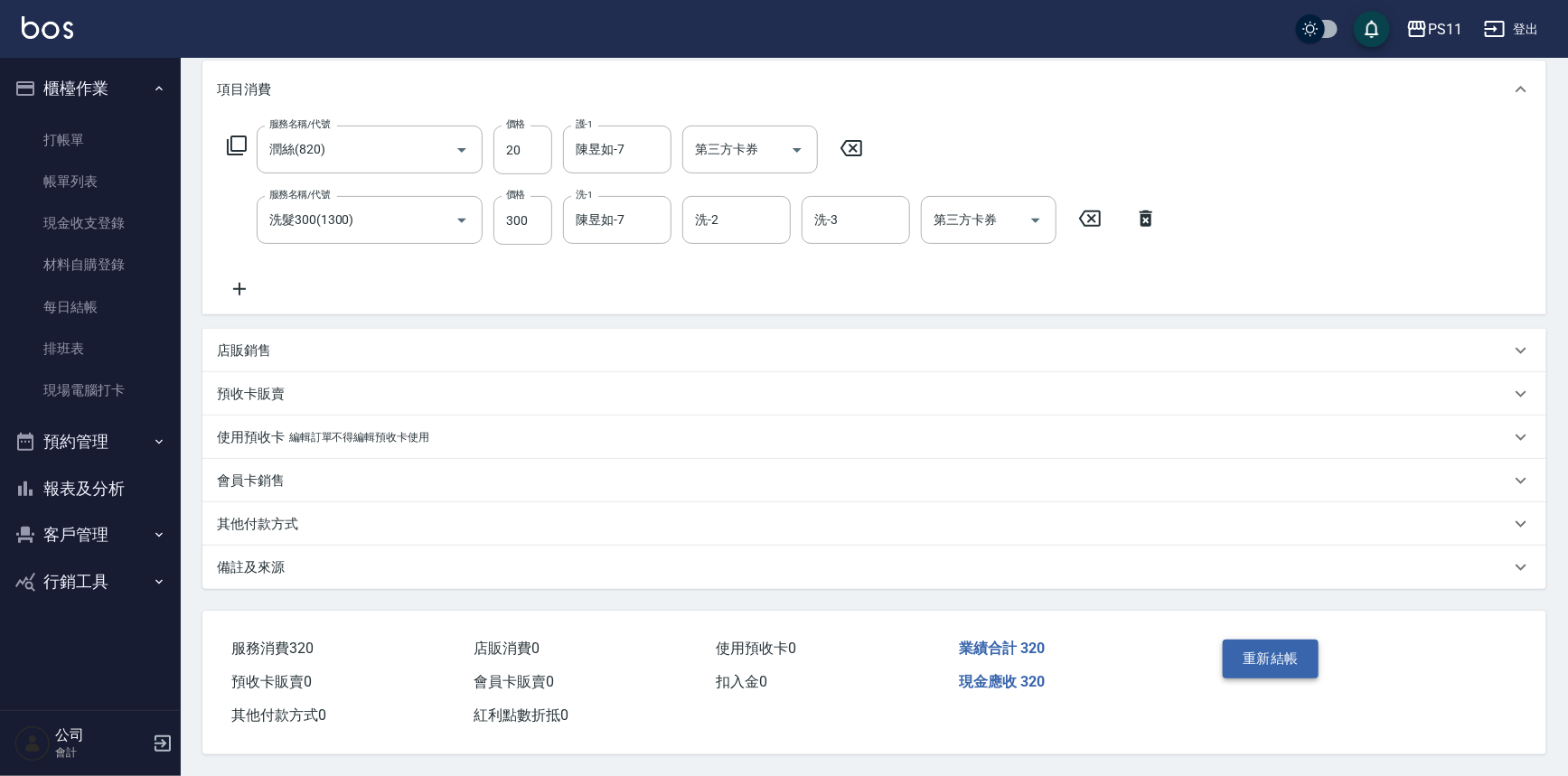
click at [1287, 669] on button "重新結帳" at bounding box center [1270, 658] width 96 height 38
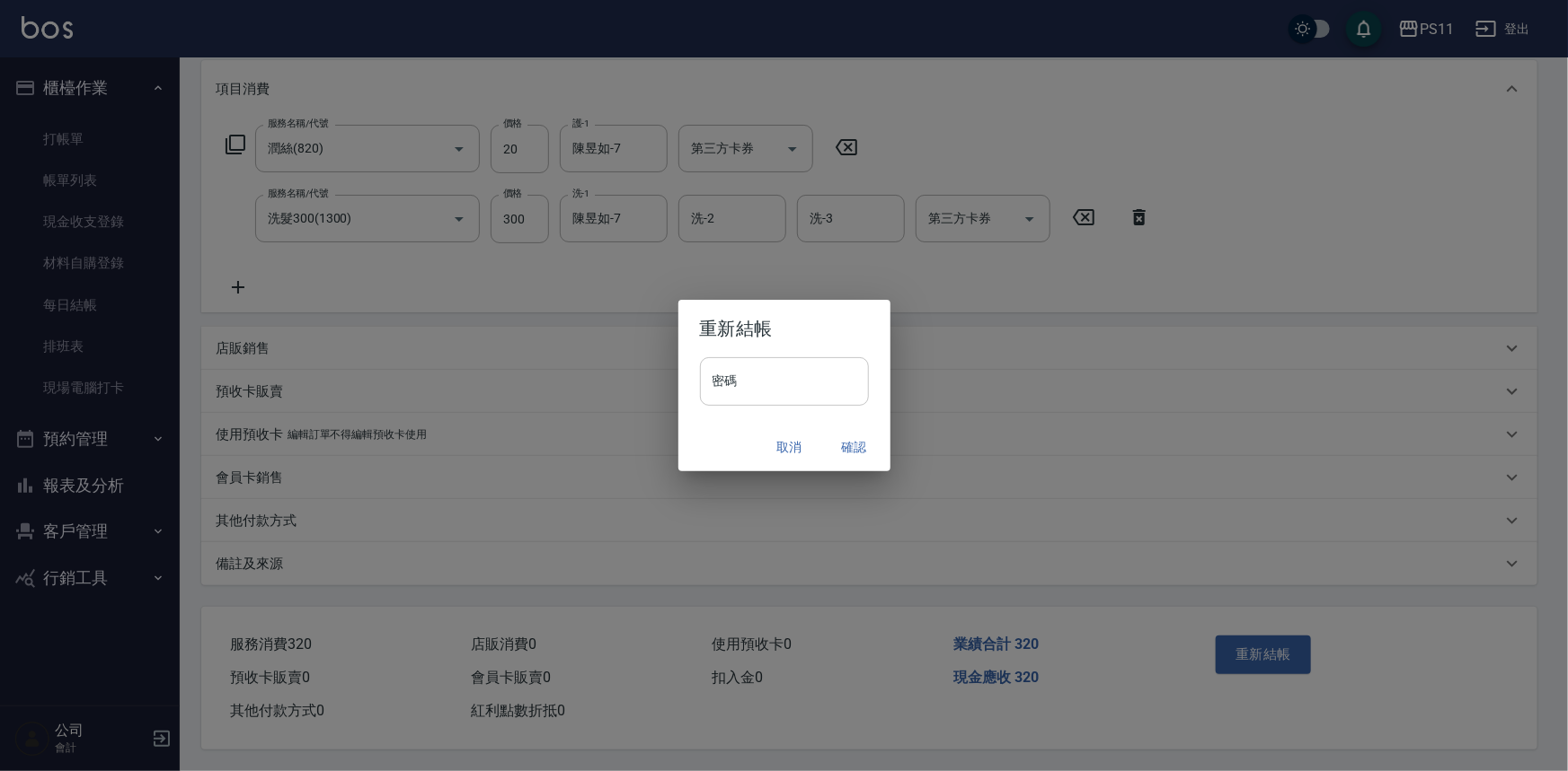
click at [789, 394] on input "密碼" at bounding box center [784, 381] width 169 height 48
drag, startPoint x: 734, startPoint y: 383, endPoint x: 697, endPoint y: 385, distance: 37.1
click at [697, 385] on div "密碼 ******** 密碼" at bounding box center [784, 391] width 212 height 67
type input "****"
click at [855, 439] on button "確認" at bounding box center [854, 447] width 58 height 33
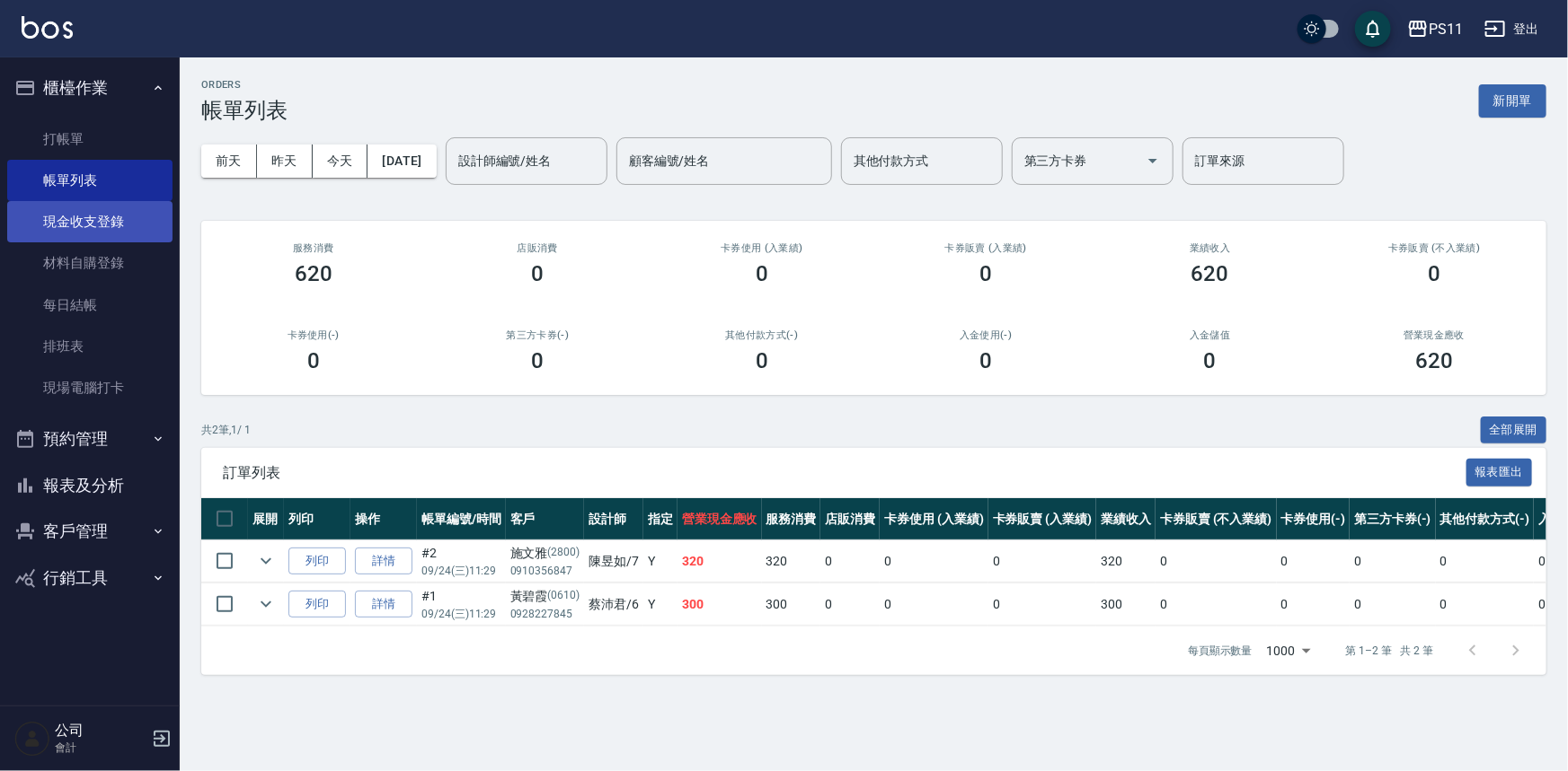
click at [116, 233] on link "現金收支登錄" at bounding box center [90, 222] width 165 height 42
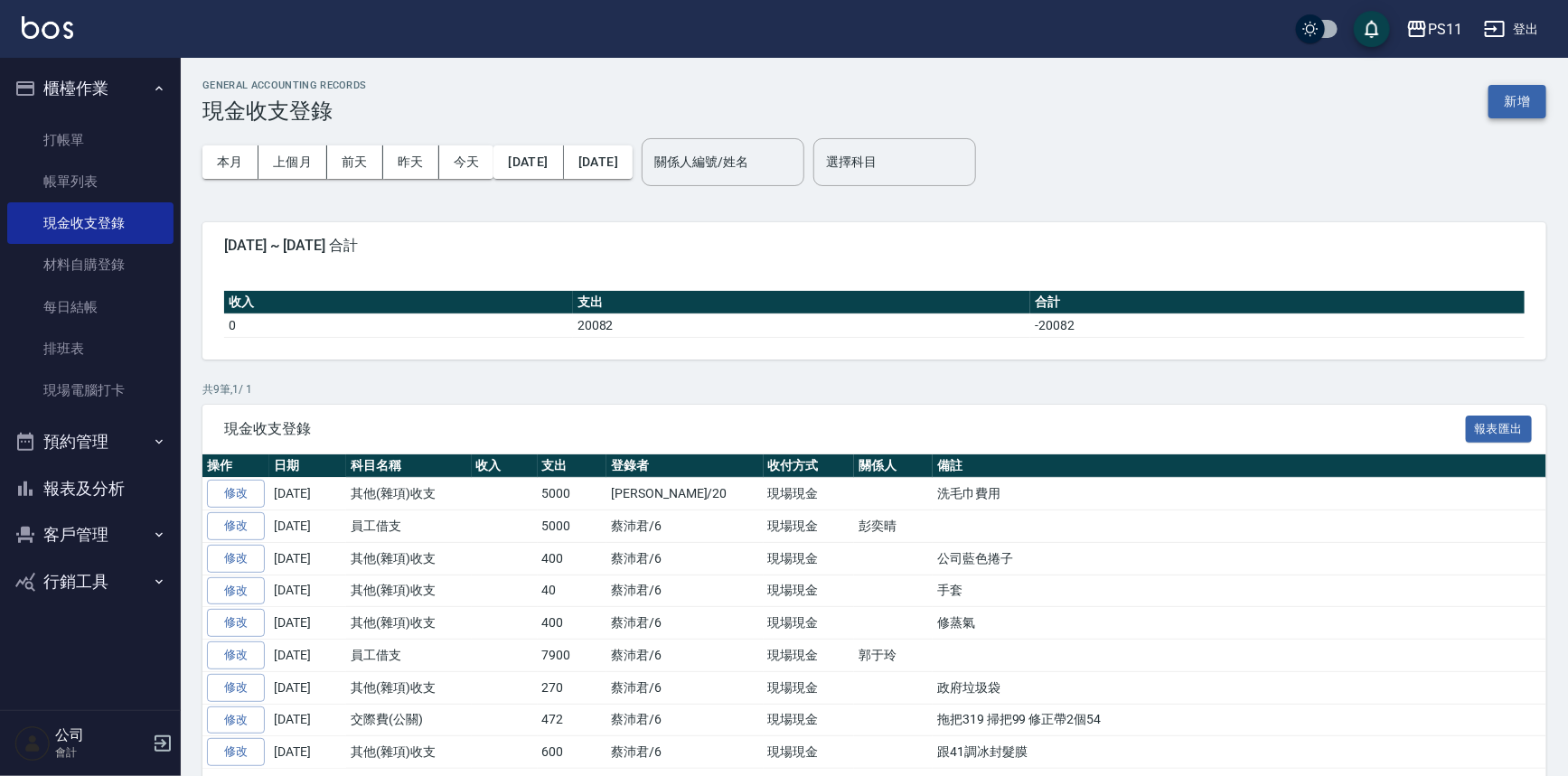
click at [1533, 98] on button "新增" at bounding box center [1518, 102] width 58 height 34
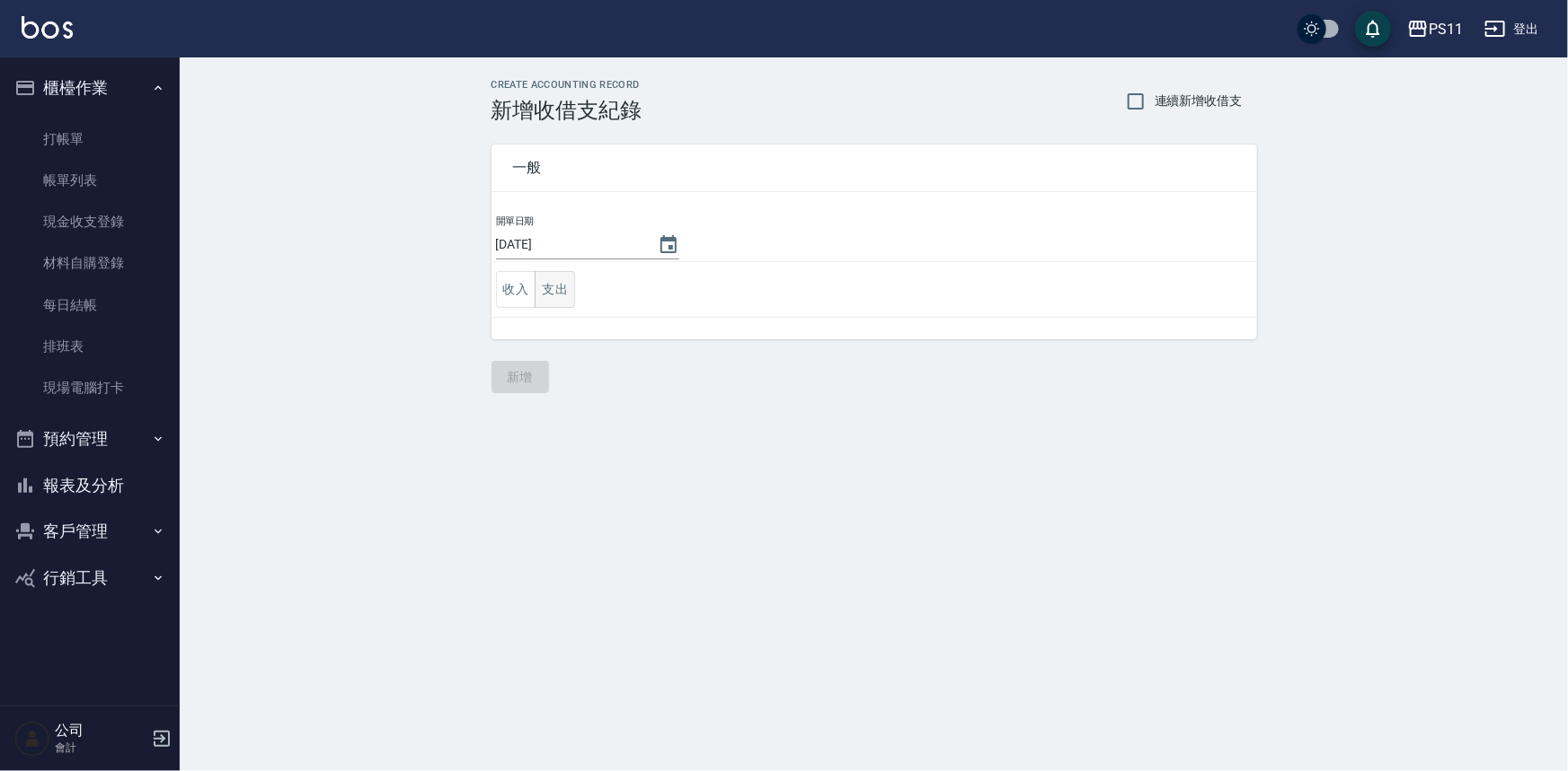
click at [561, 292] on button "支出" at bounding box center [555, 289] width 41 height 37
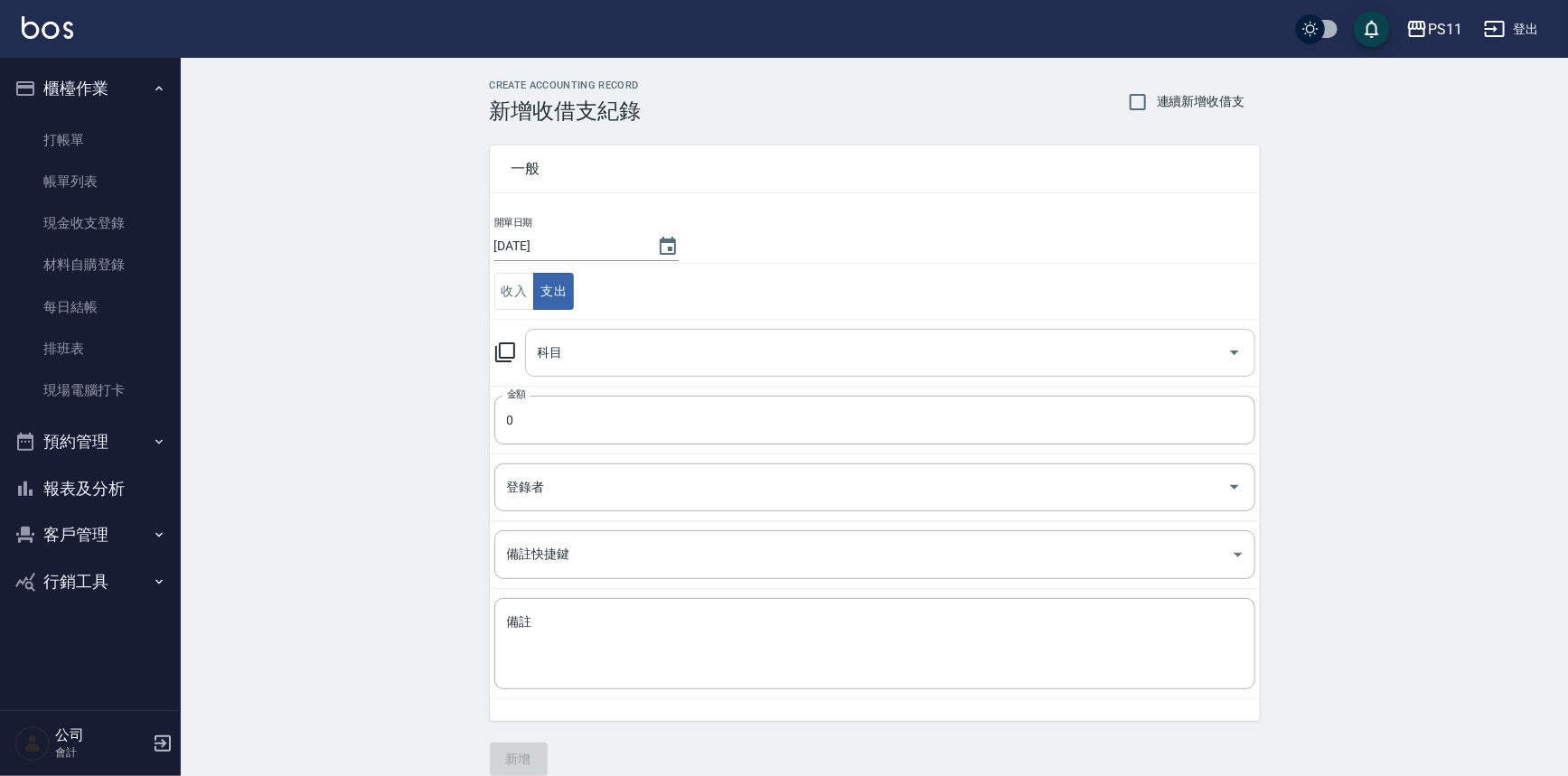
click at [597, 359] on input "科目" at bounding box center [876, 353] width 686 height 32
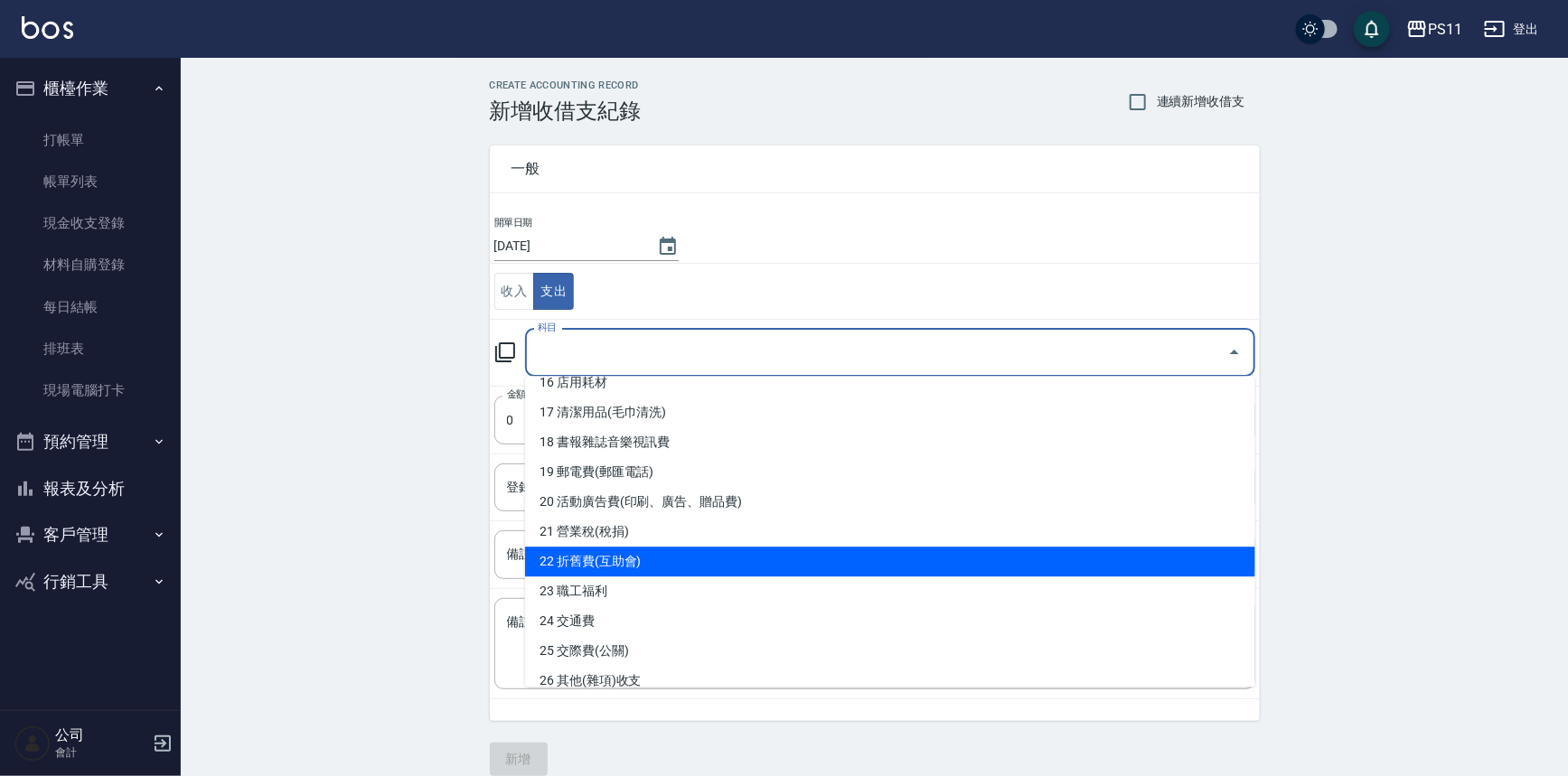
scroll to position [656, 0]
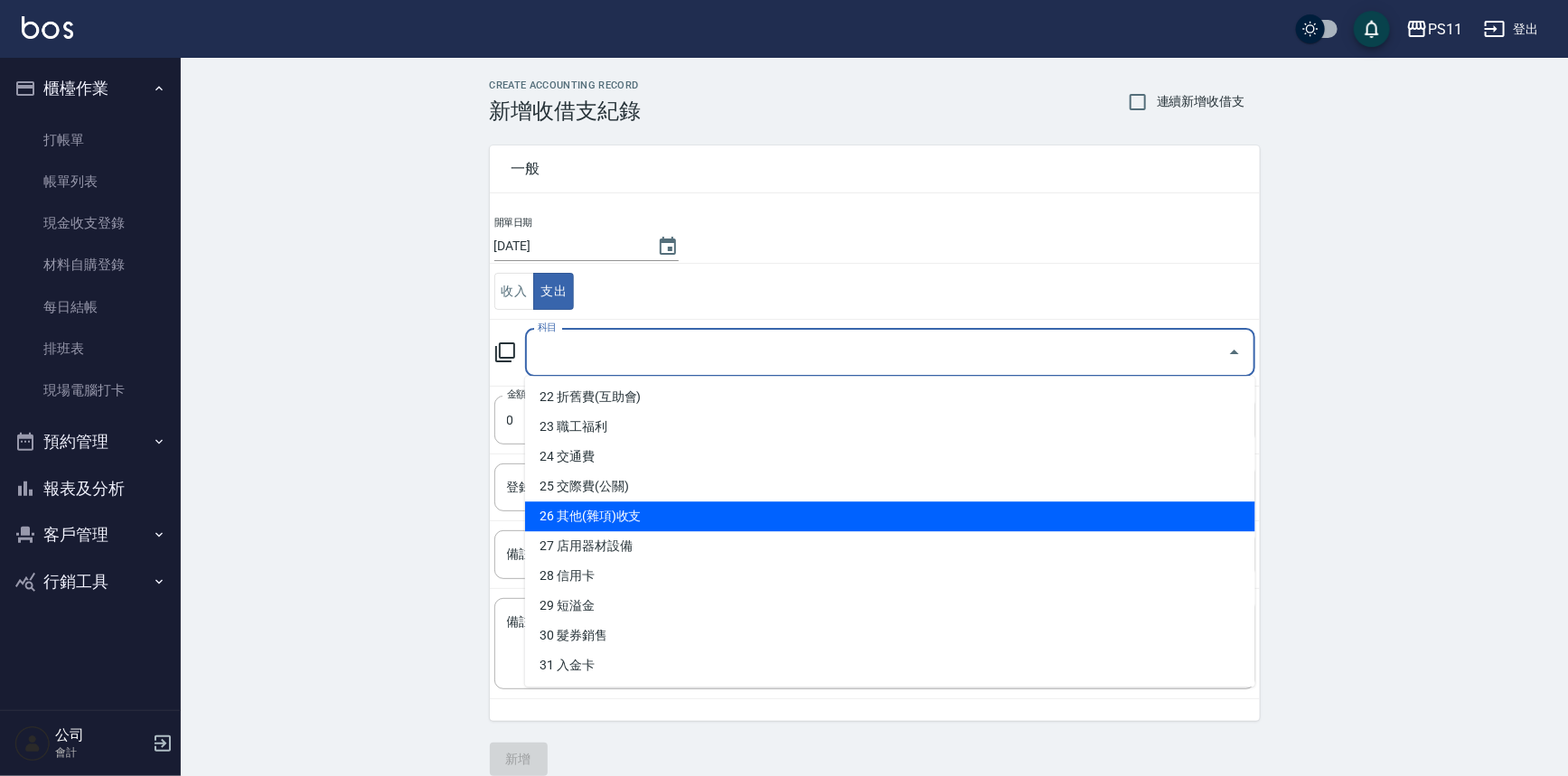
click at [712, 523] on li "26 其他(雜項)收支" at bounding box center [890, 516] width 730 height 30
type input "26 其他(雜項)收支"
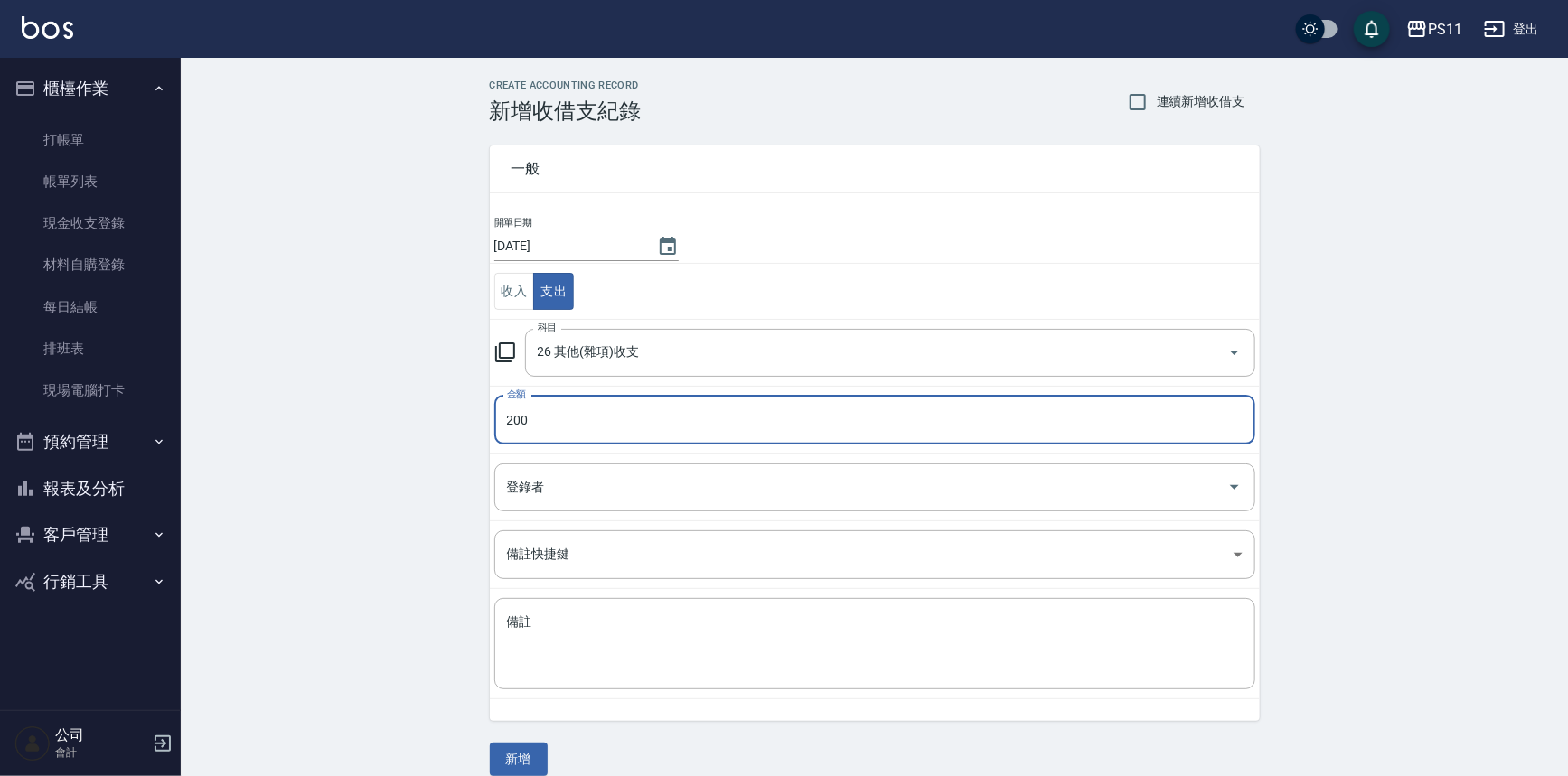
type input "200"
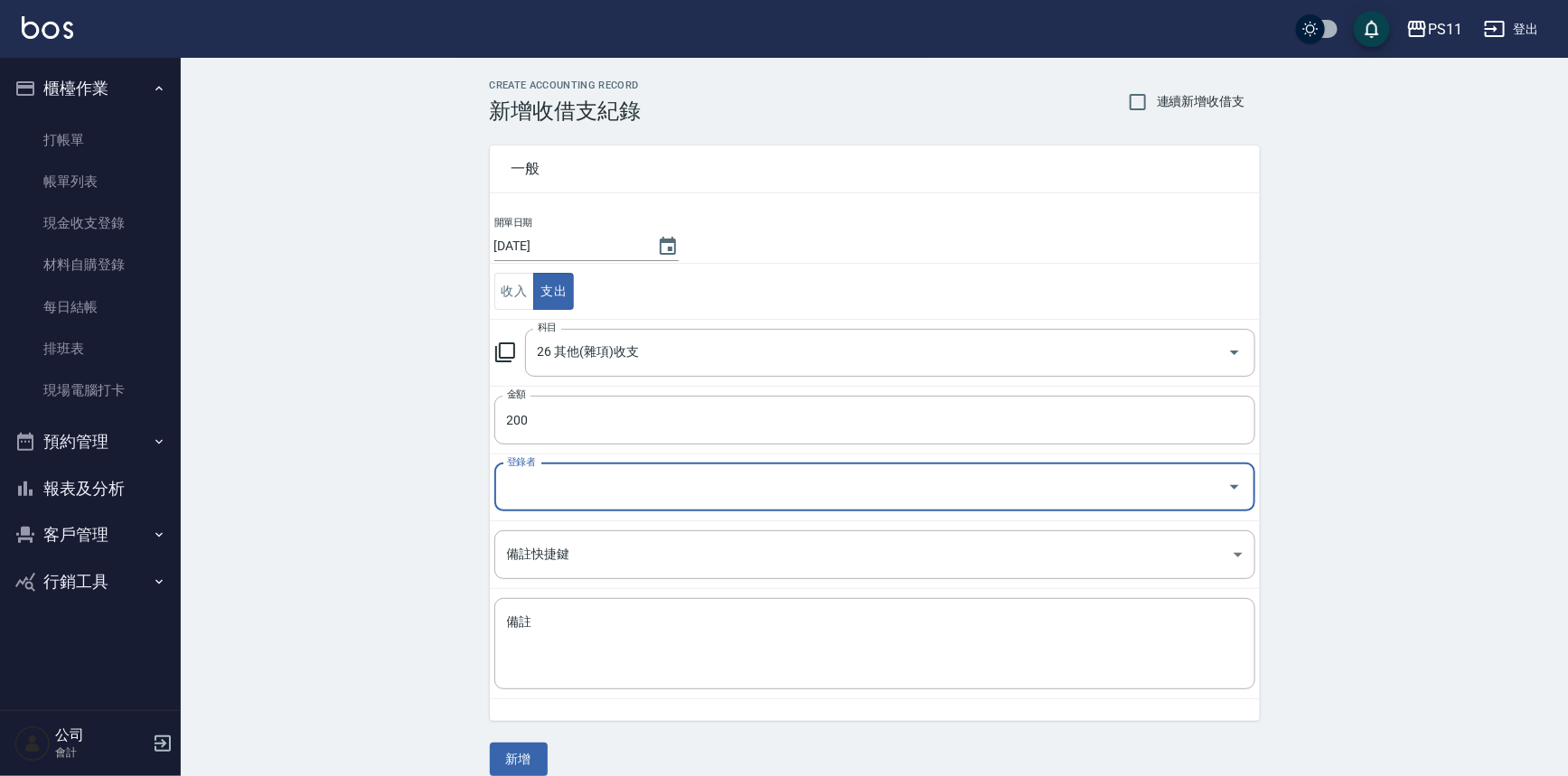
click at [727, 502] on div "登錄者" at bounding box center [874, 487] width 761 height 48
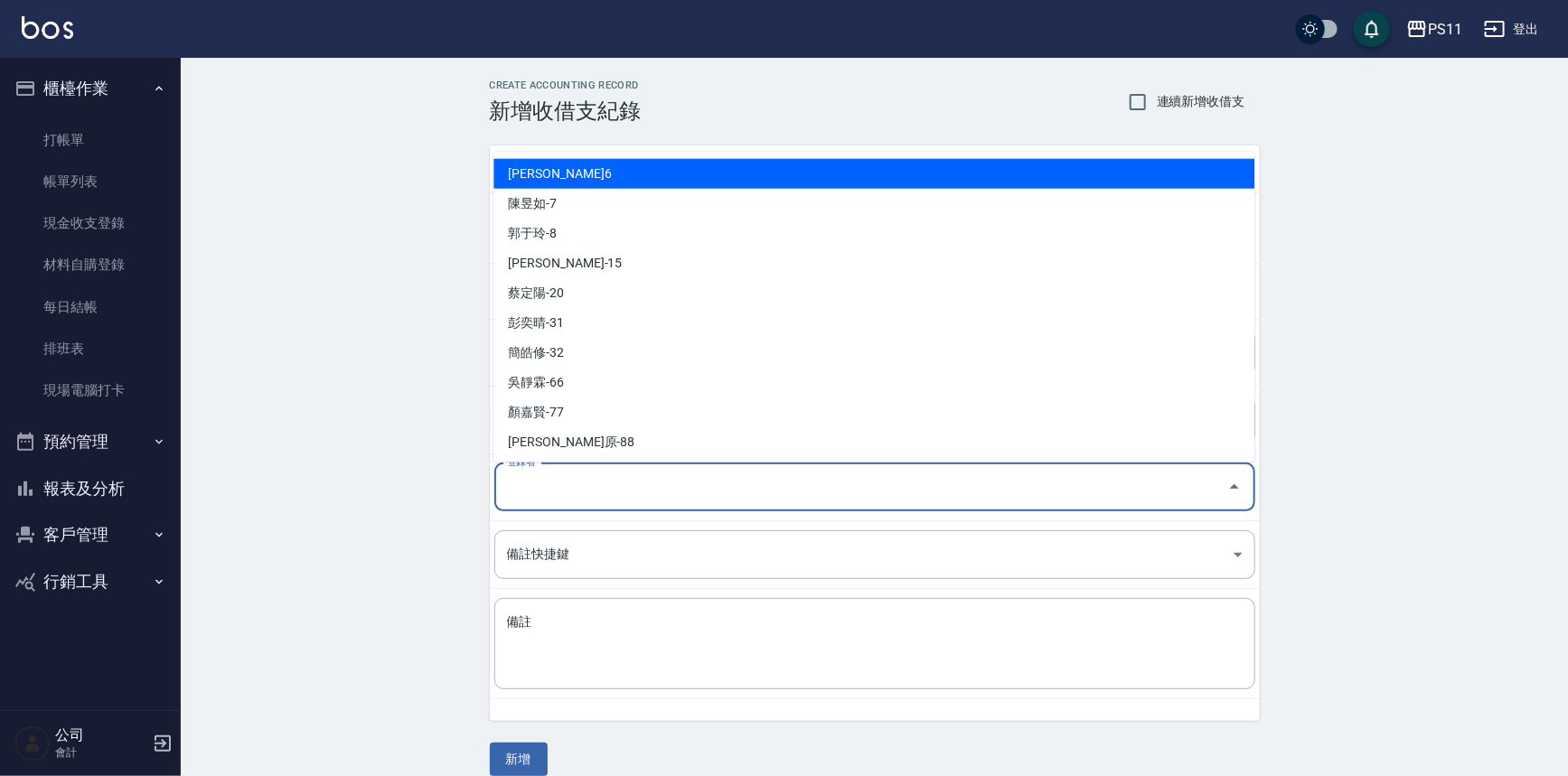
click at [688, 162] on li "[PERSON_NAME]6" at bounding box center [873, 174] width 761 height 30
type input "[PERSON_NAME]6"
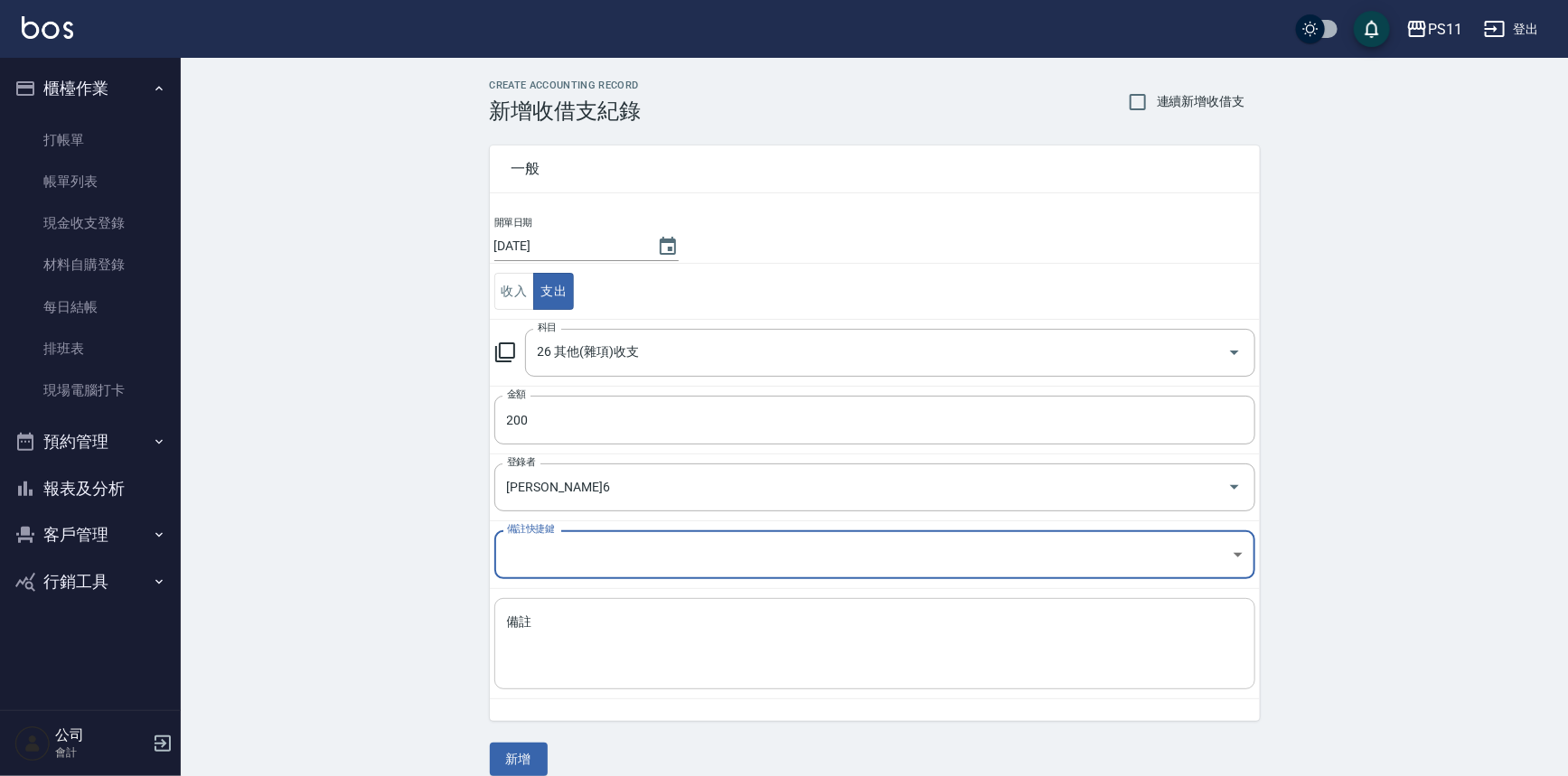
click at [741, 635] on textarea "備註" at bounding box center [875, 644] width 736 height 62
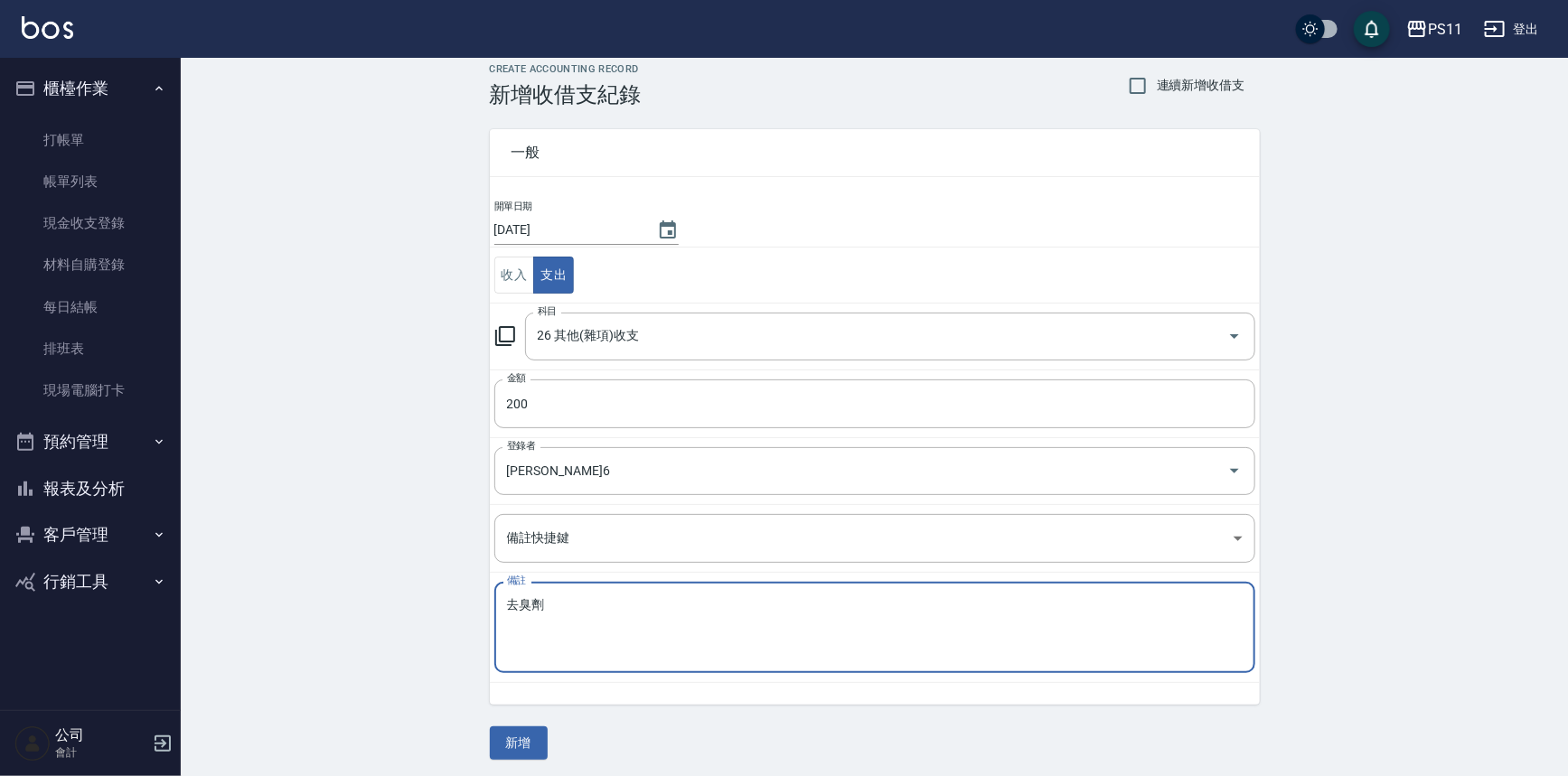
scroll to position [20, 0]
type textarea "去臭劑"
click at [504, 733] on button "新增" at bounding box center [518, 740] width 58 height 34
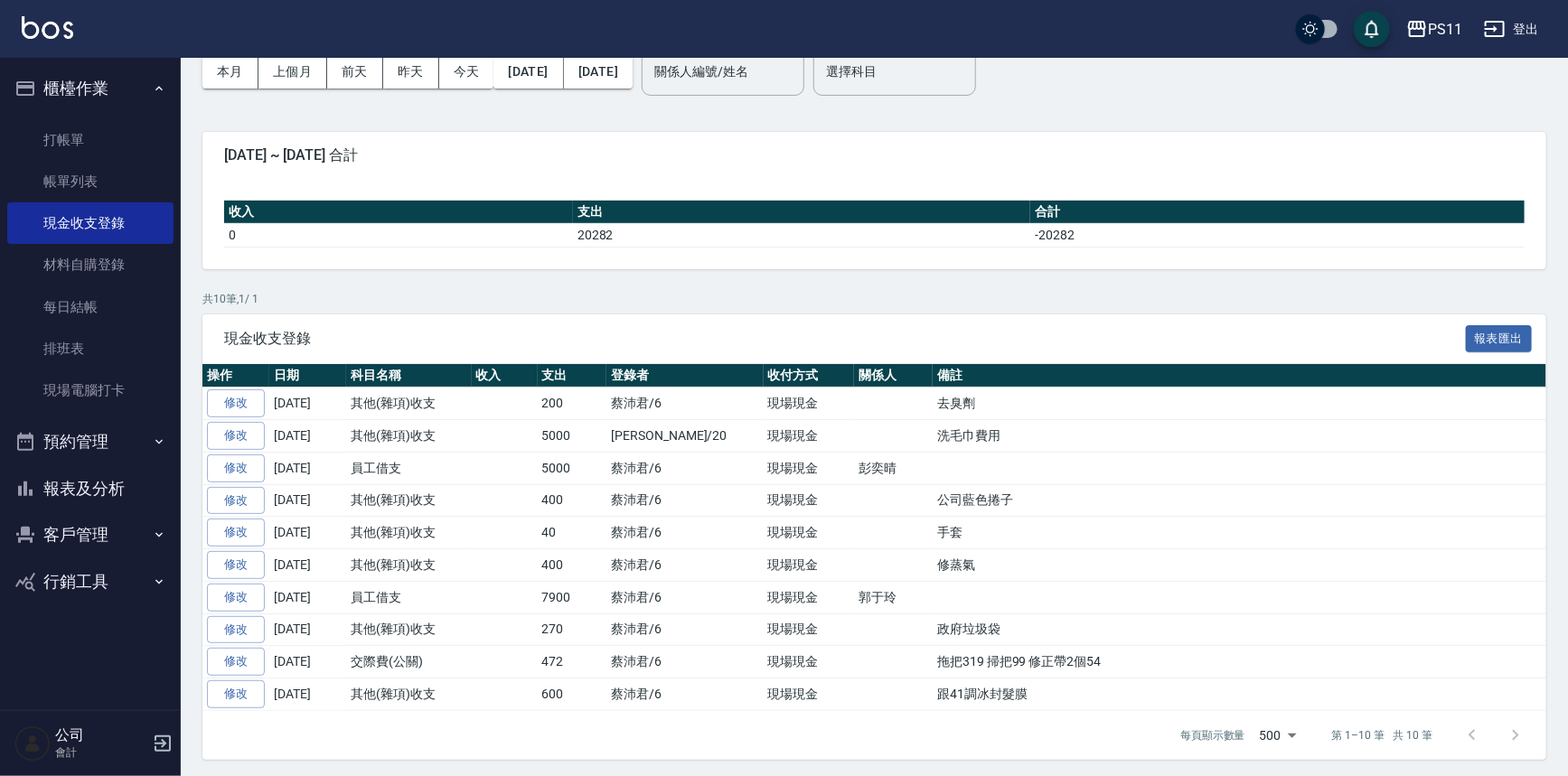
scroll to position [92, 0]
